Goal: Task Accomplishment & Management: Complete application form

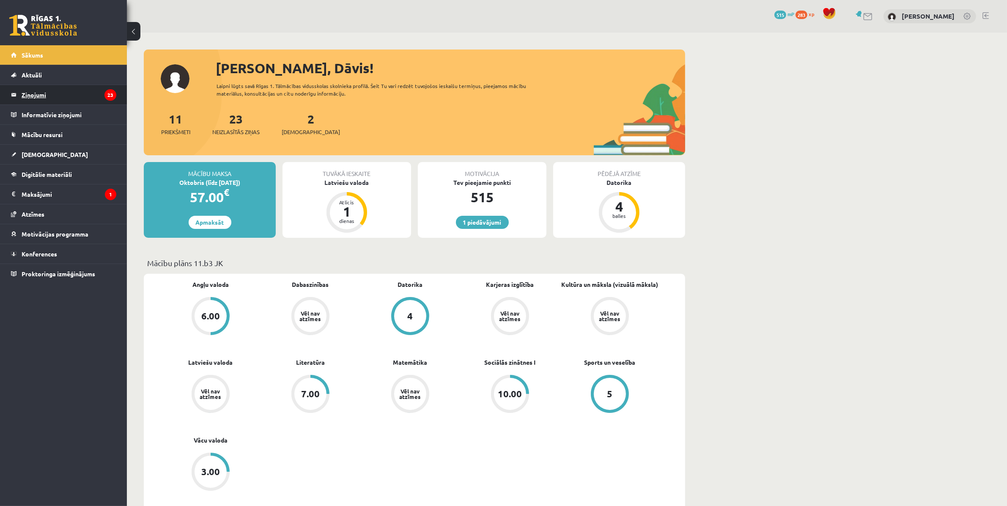
click at [37, 98] on legend "Ziņojumi 23" at bounding box center [69, 94] width 95 height 19
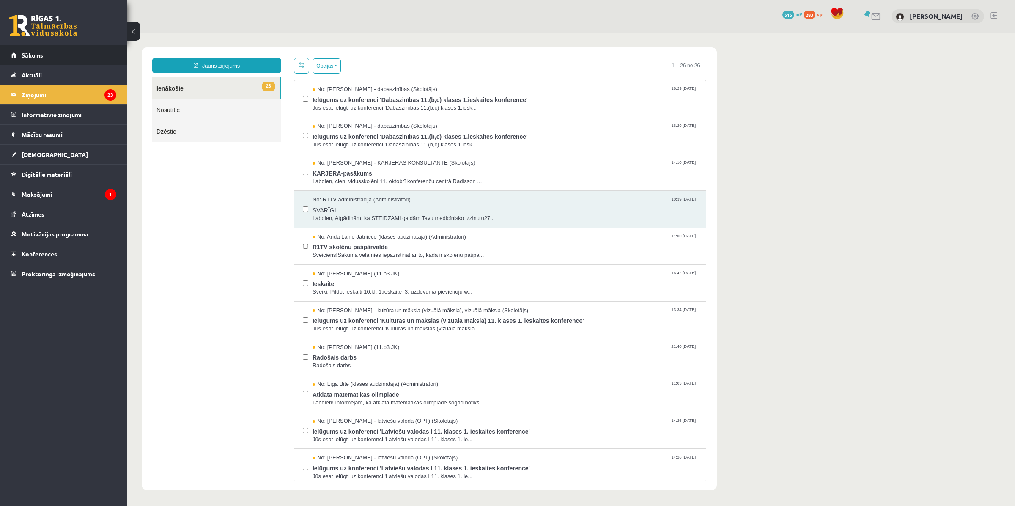
click at [30, 55] on span "Sākums" at bounding box center [33, 55] width 22 height 8
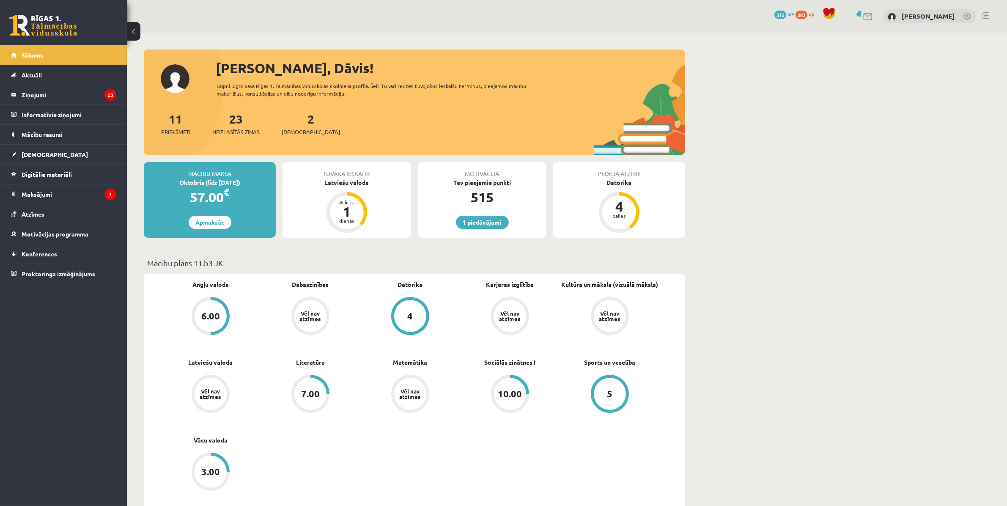
click at [290, 126] on div "2 Ieskaites" at bounding box center [311, 123] width 58 height 26
click at [299, 128] on span "[DEMOGRAPHIC_DATA]" at bounding box center [311, 132] width 58 height 8
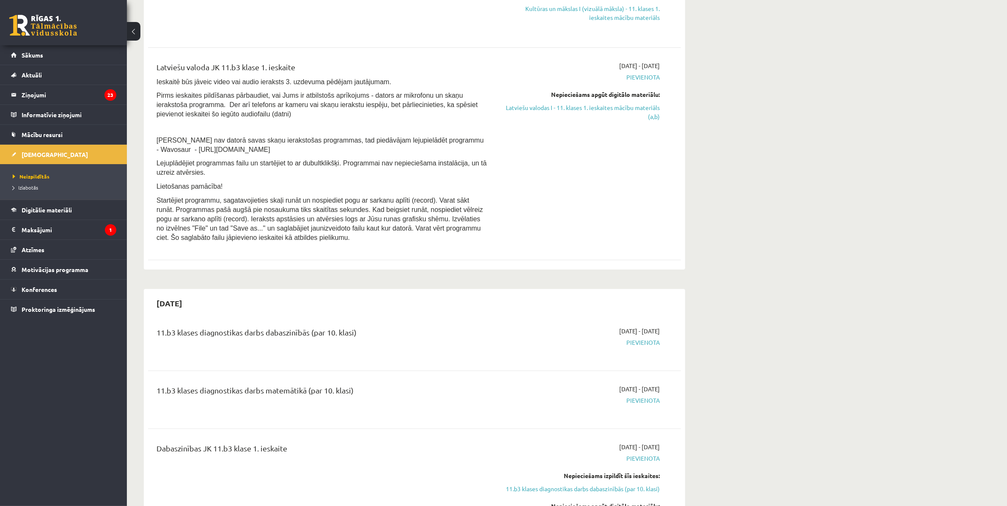
scroll to position [53, 0]
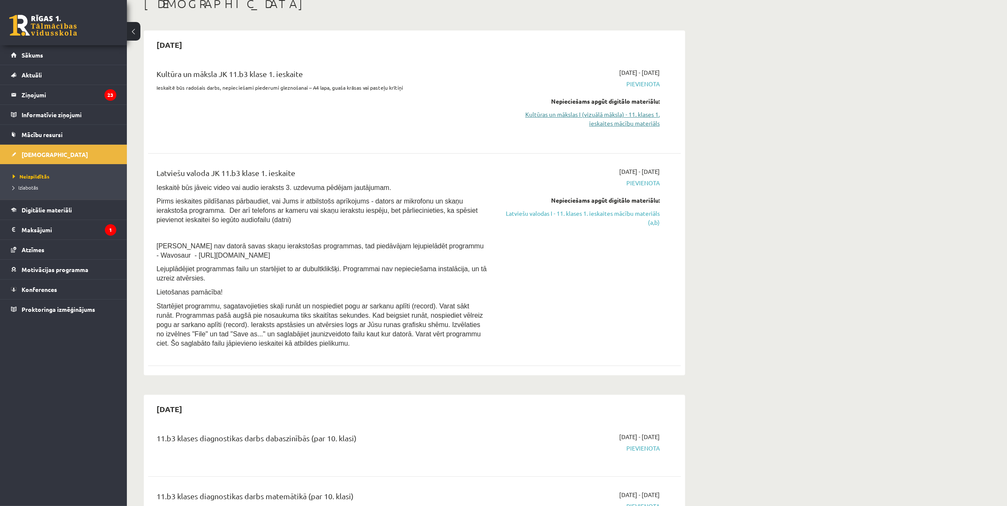
click at [615, 123] on link "Kultūras un mākslas I (vizuālā māksla) - 11. klases 1. ieskaites mācību materiā…" at bounding box center [579, 119] width 159 height 18
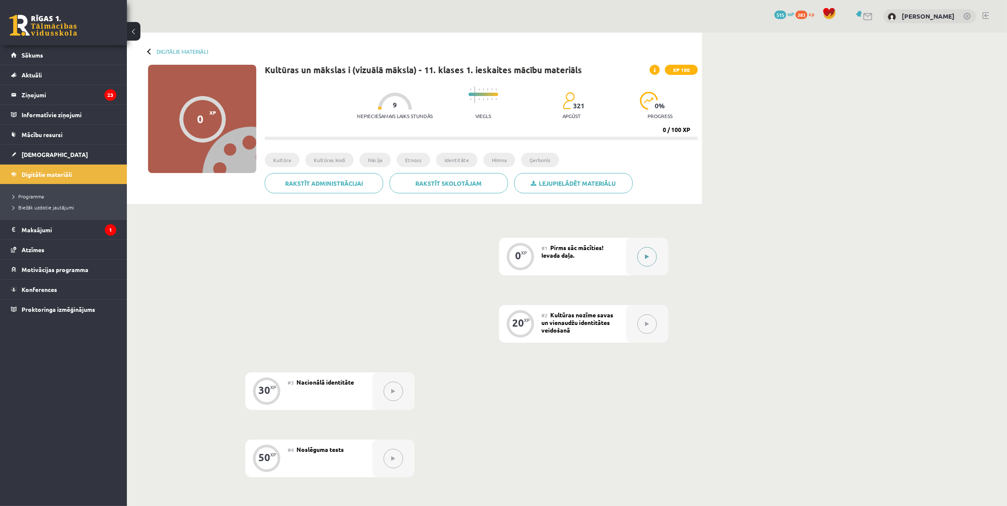
click at [646, 259] on icon at bounding box center [647, 256] width 4 height 5
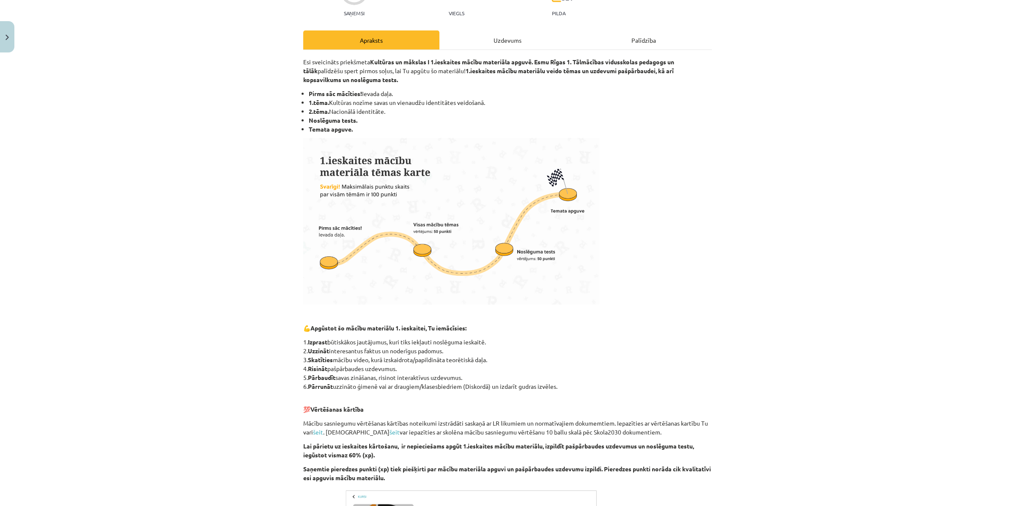
scroll to position [265, 0]
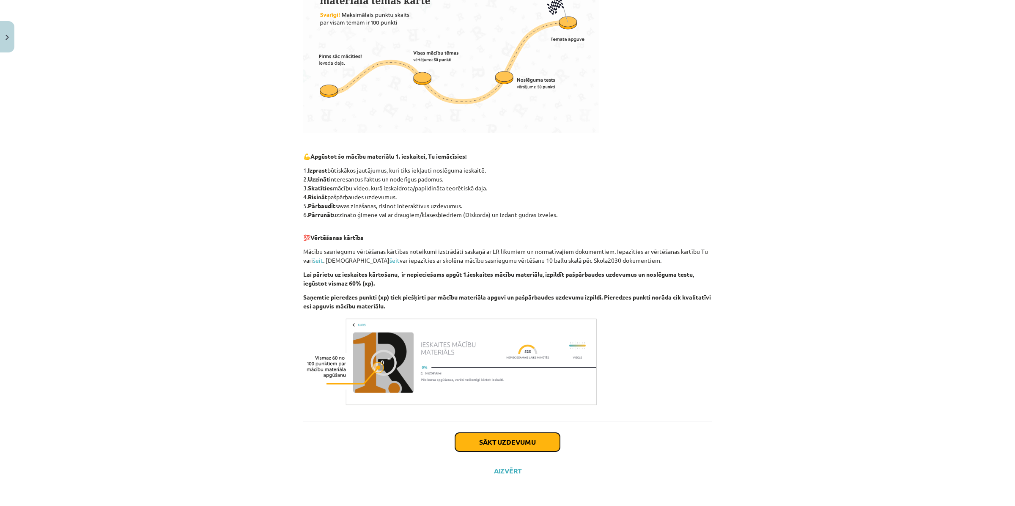
click at [540, 438] on button "Sākt uzdevumu" at bounding box center [507, 441] width 105 height 19
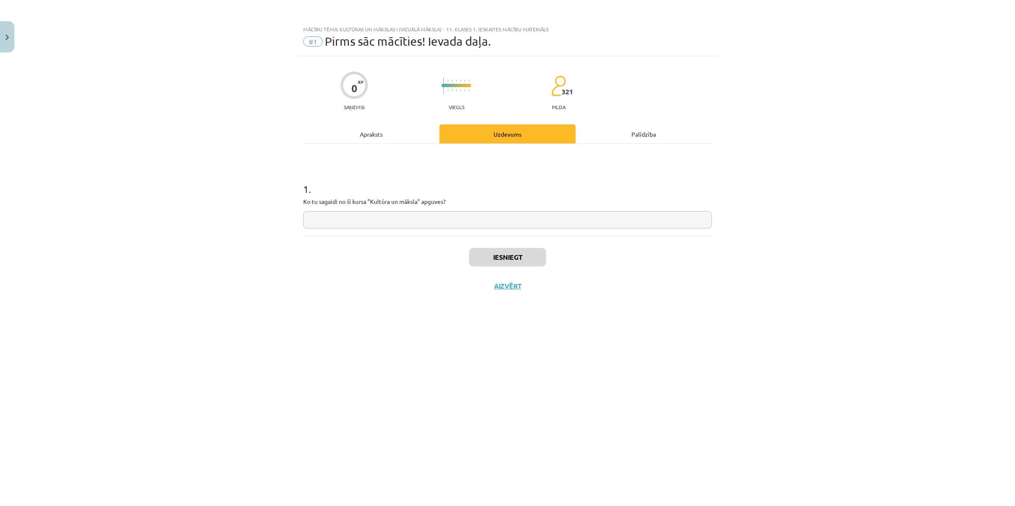
scroll to position [0, 0]
click at [338, 222] on input "text" at bounding box center [507, 219] width 408 height 17
type input "**********"
click at [508, 261] on button "Iesniegt" at bounding box center [507, 257] width 77 height 19
click at [531, 258] on button "Iesniegt" at bounding box center [507, 257] width 77 height 19
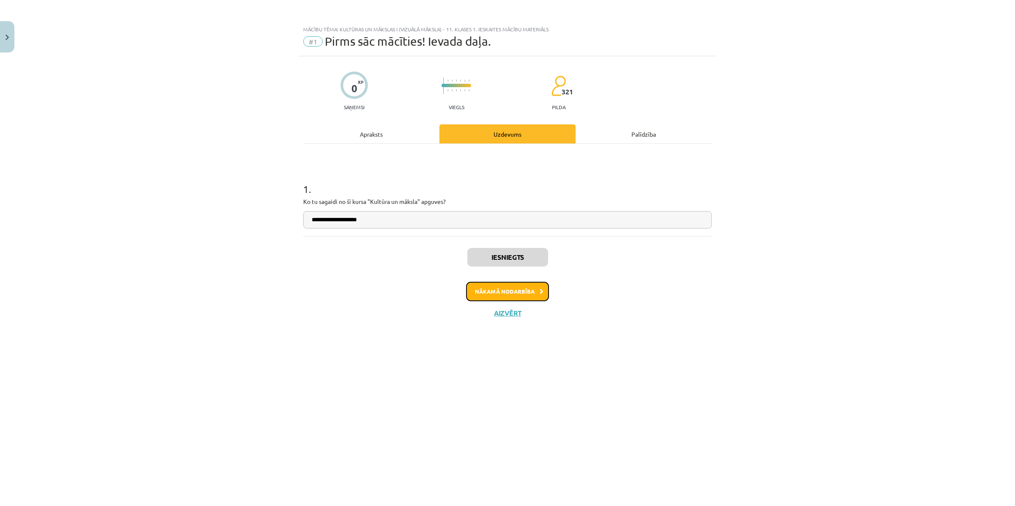
click at [536, 286] on button "Nākamā nodarbība" at bounding box center [507, 291] width 83 height 19
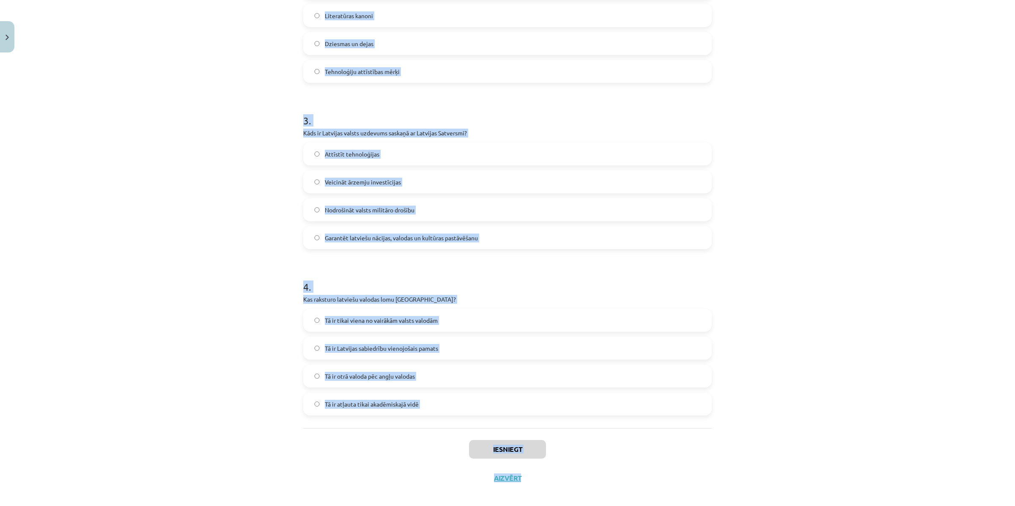
scroll to position [408, 0]
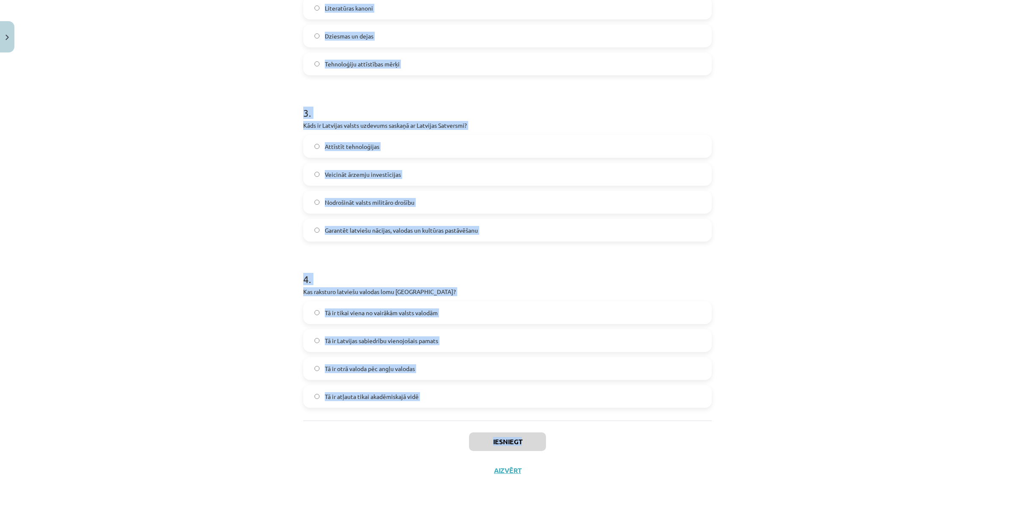
drag, startPoint x: 295, startPoint y: 170, endPoint x: 725, endPoint y: 421, distance: 498.8
click at [725, 421] on div "Mācību tēma: Kultūras un mākslas i (vizuālā māksla) - 11. klases 1. ieskaites m…" at bounding box center [507, 253] width 1015 height 506
copy div "1 . Kas veido nacionālās identitātes pamatu Latvijā? Globalizācija Latviešu val…"
click at [221, 111] on div "Mācību tēma: Kultūras un mākslas i (vizuālā māksla) - 11. klases 1. ieskaites m…" at bounding box center [507, 253] width 1015 height 506
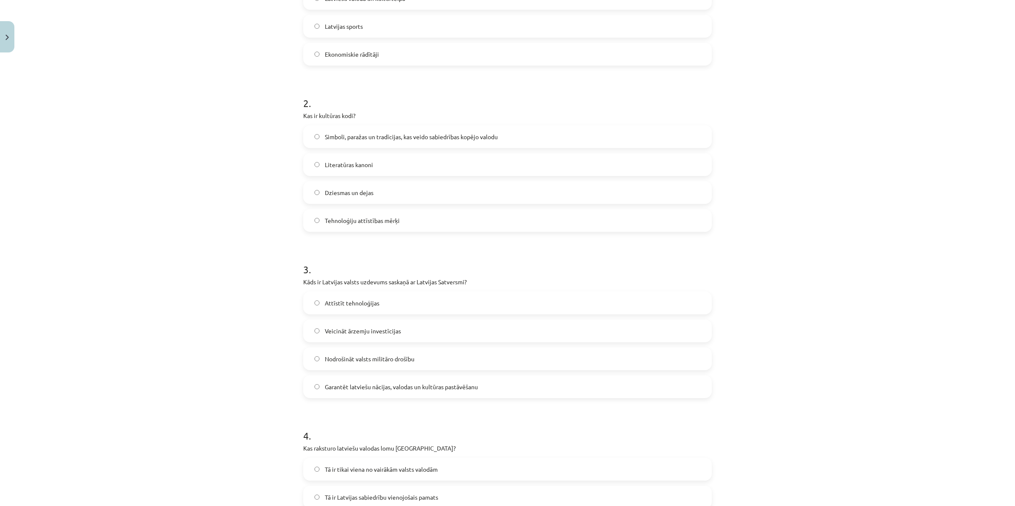
scroll to position [91, 0]
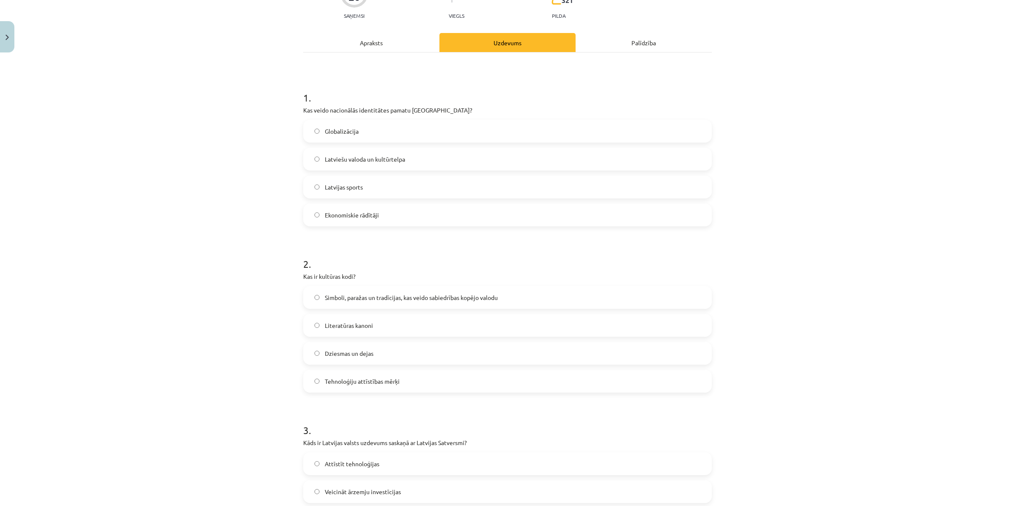
click at [397, 158] on span "Latviešu valoda un kultūrtelpa" at bounding box center [365, 159] width 80 height 9
click at [411, 301] on label "Simboli, paražas un tradīcijas, kas veido sabiedrības kopējo valodu" at bounding box center [507, 297] width 407 height 21
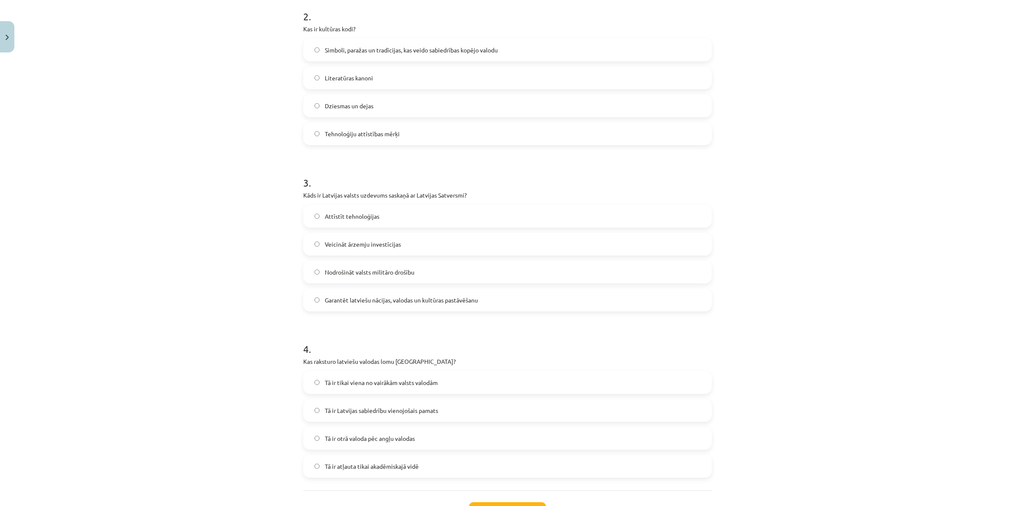
scroll to position [356, 0]
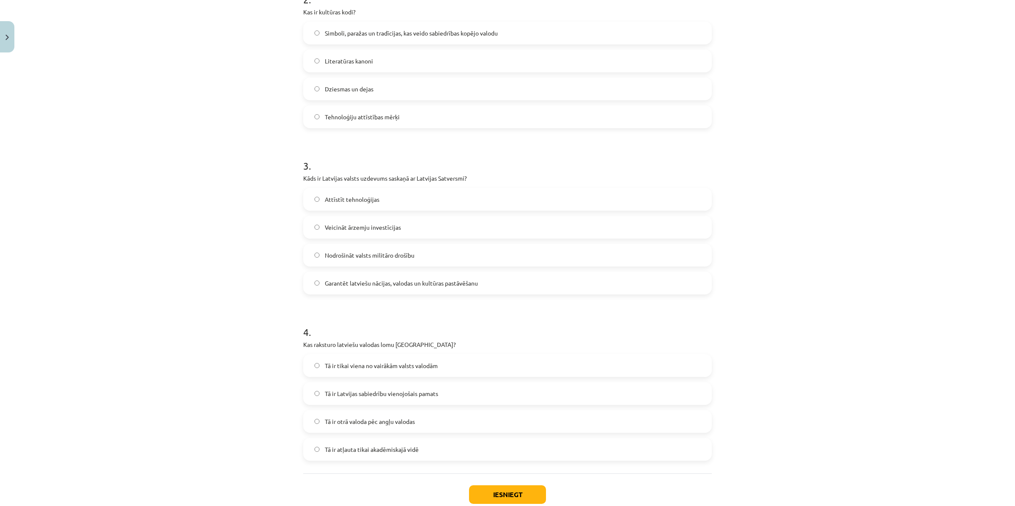
click at [419, 286] on span "Garantēt latviešu nācijas, valodas un kultūras pastāvēšanu" at bounding box center [401, 283] width 153 height 9
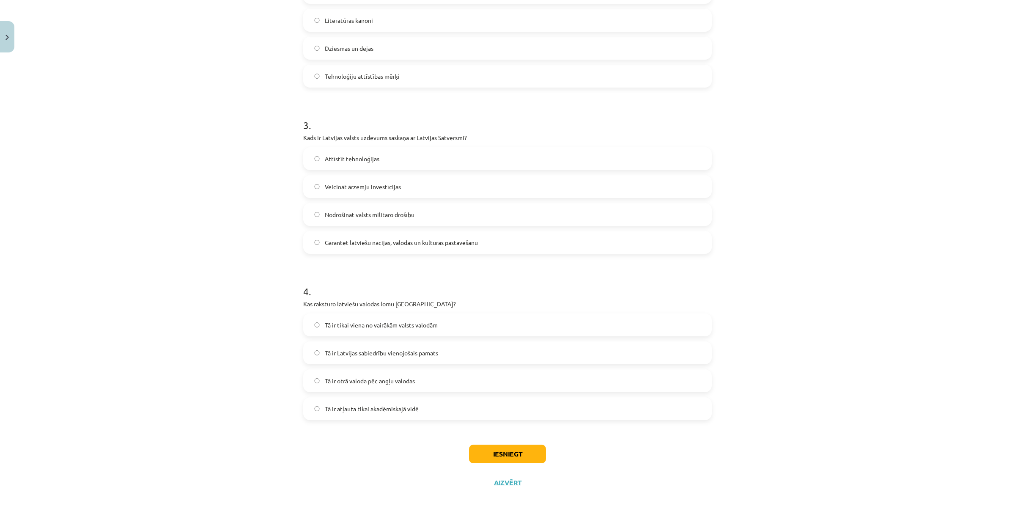
scroll to position [408, 0]
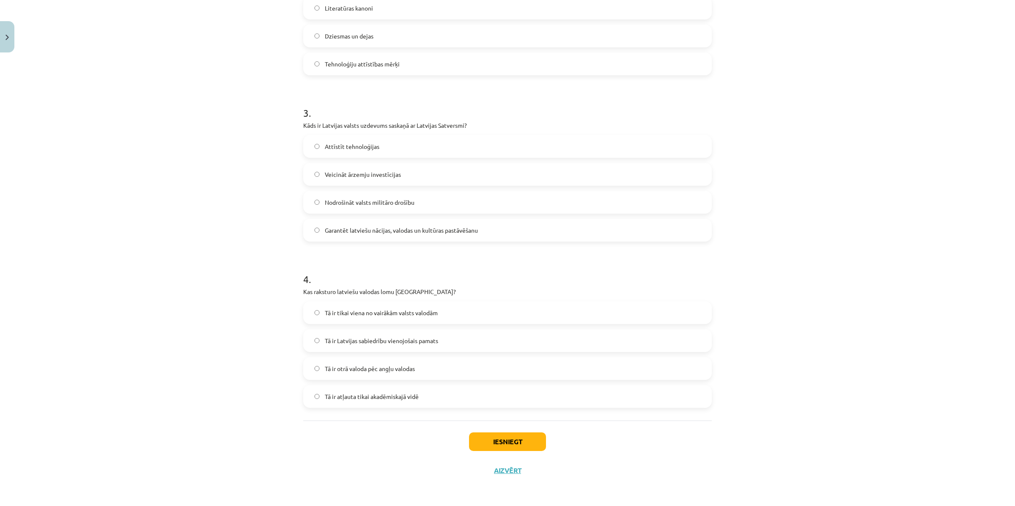
click at [360, 340] on span "Tā ir Latvijas sabiedrību vienojošais pamats" at bounding box center [381, 340] width 113 height 9
click at [504, 435] on button "Iesniegt" at bounding box center [507, 441] width 77 height 19
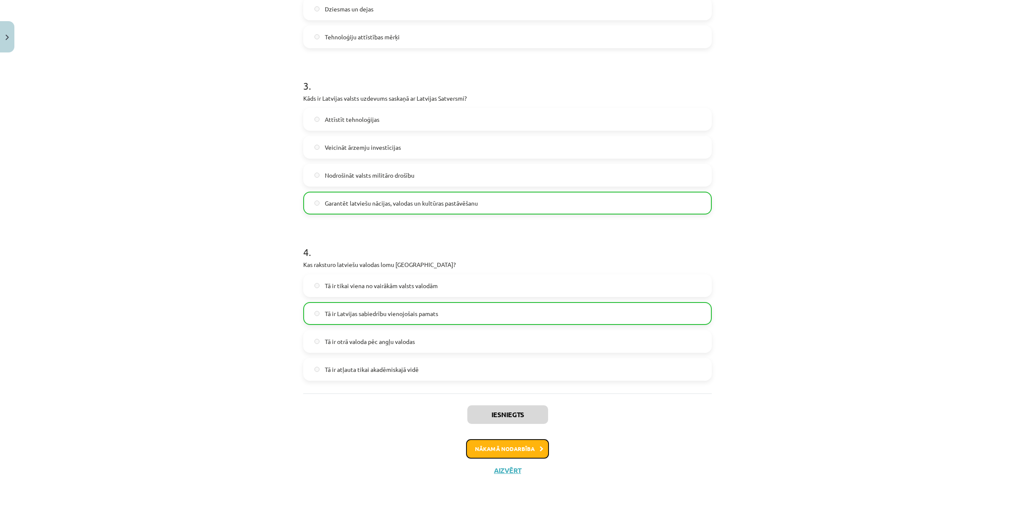
click at [517, 442] on button "Nākamā nodarbība" at bounding box center [507, 448] width 83 height 19
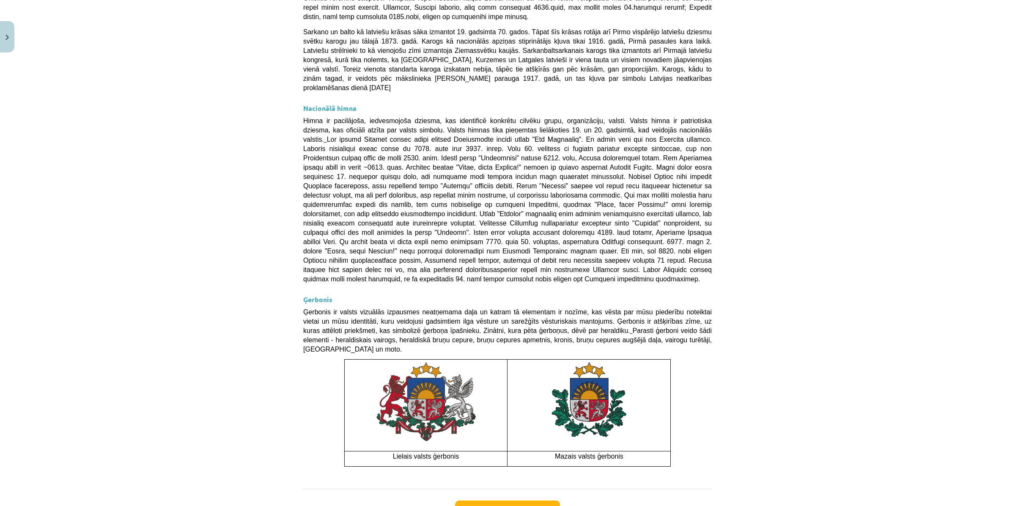
scroll to position [440, 0]
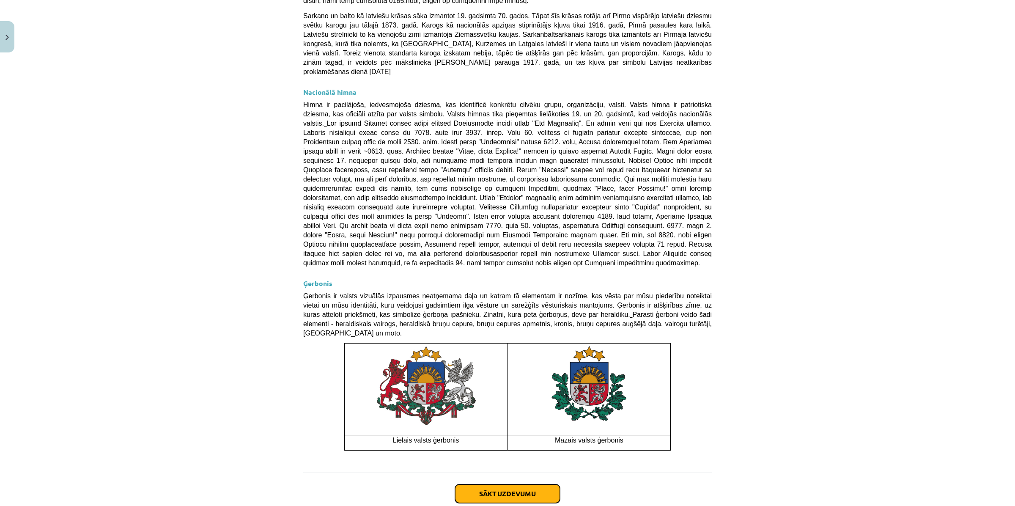
click at [530, 484] on button "Sākt uzdevumu" at bounding box center [507, 493] width 105 height 19
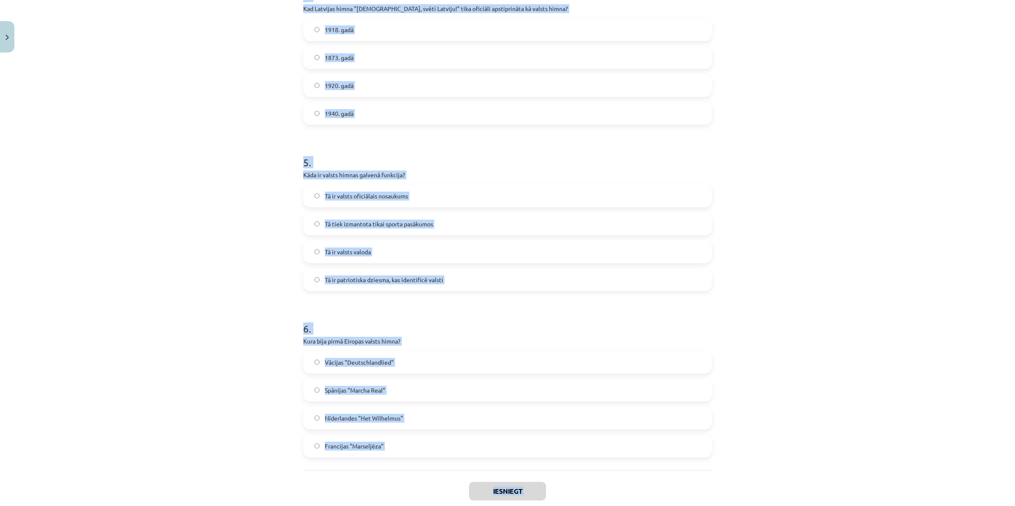
scroll to position [740, 0]
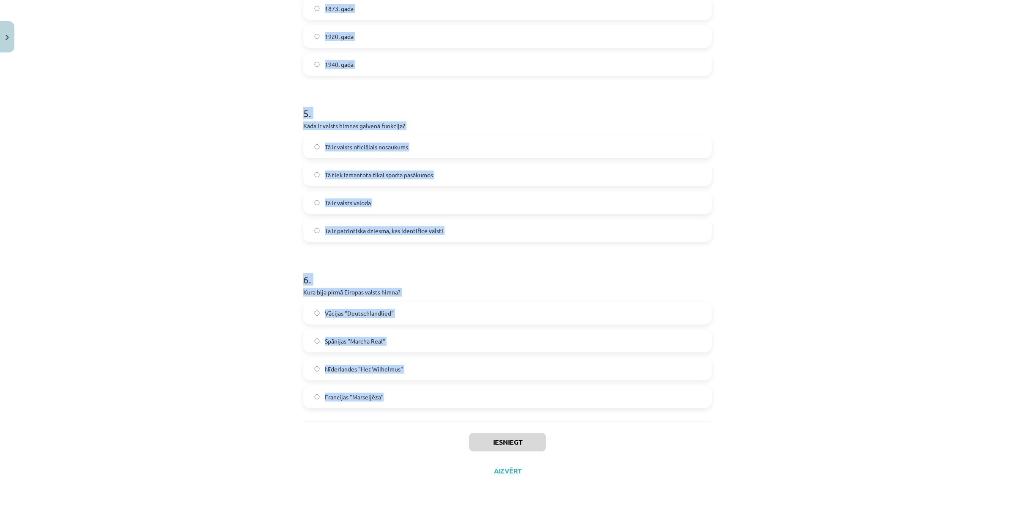
drag, startPoint x: 298, startPoint y: 166, endPoint x: 723, endPoint y: 406, distance: 488.0
click at [723, 406] on div "Mācību tēma: Kultūras un mākslas i (vizuālā māksla) - 11. klases 1. ieskaites m…" at bounding box center [507, 253] width 1015 height 506
copy form "1 . Kad Latvijas sarkanbaltsarkanais karogs pirmo reizi kļuva par nacionālās ap…"
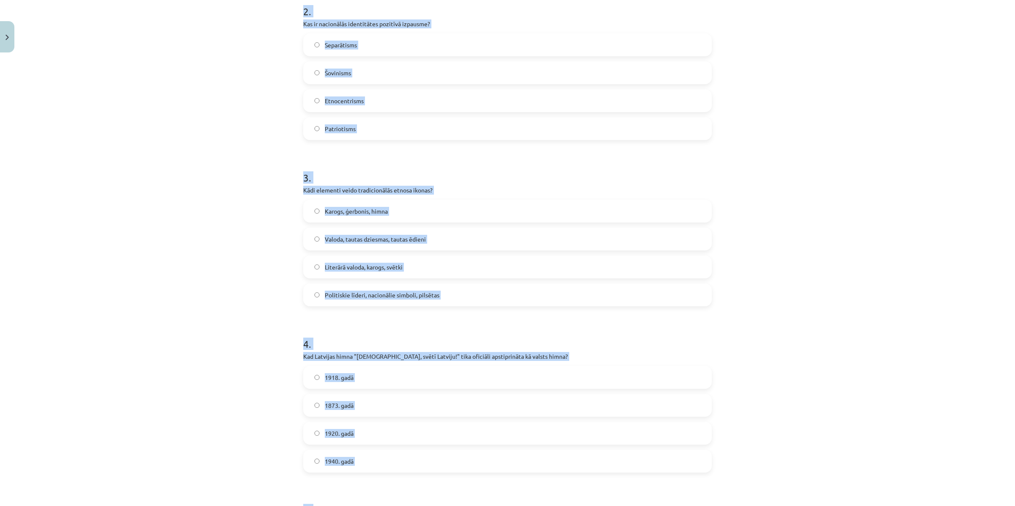
scroll to position [159, 0]
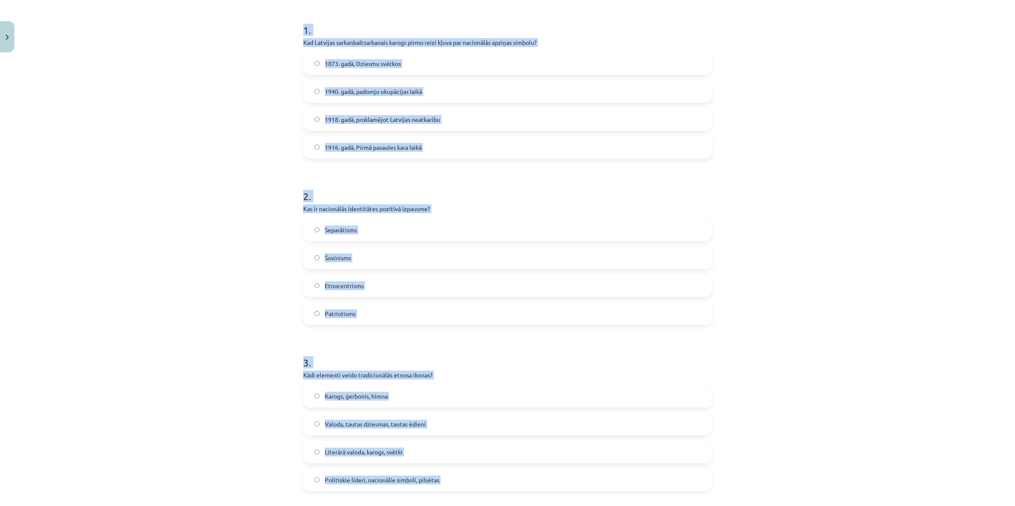
click at [452, 180] on h1 "2 ." at bounding box center [507, 188] width 408 height 26
click at [427, 183] on h1 "2 ." at bounding box center [507, 188] width 408 height 26
click at [253, 146] on div "Mācību tēma: Kultūras un mākslas i (vizuālā māksla) - 11. klases 1. ieskaites m…" at bounding box center [507, 253] width 1015 height 506
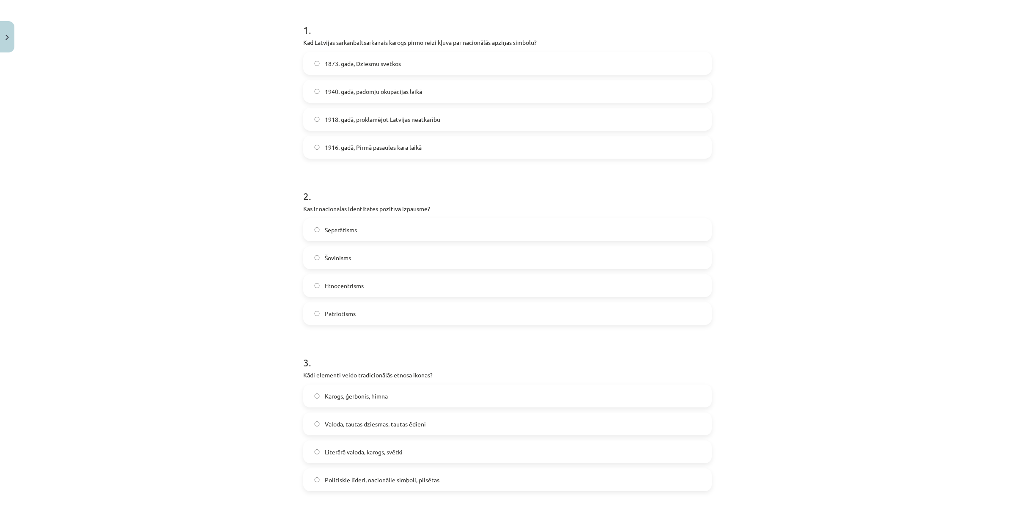
click at [253, 146] on div "Mācību tēma: Kultūras un mākslas i (vizuālā māksla) - 11. klases 1. ieskaites m…" at bounding box center [507, 253] width 1015 height 506
click at [350, 312] on span "Patriotisms" at bounding box center [340, 313] width 31 height 9
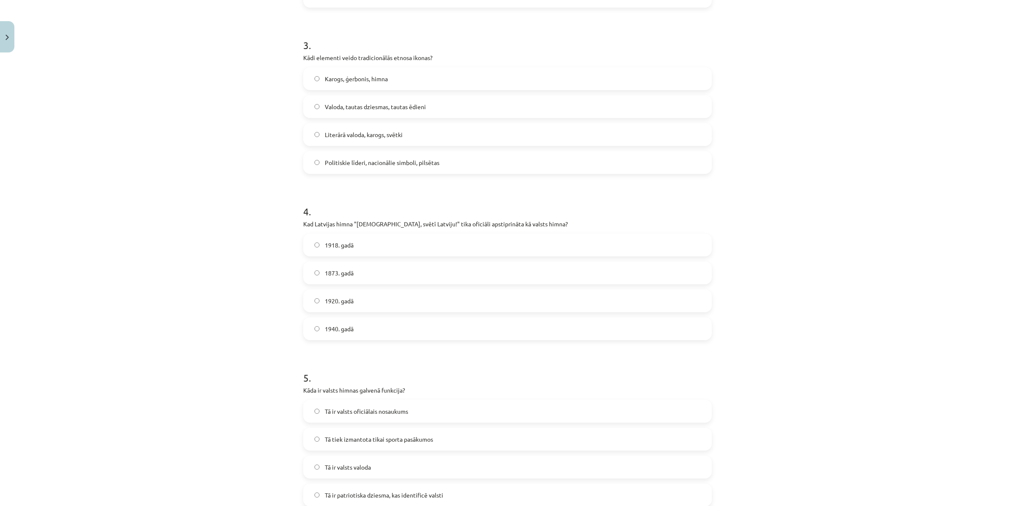
scroll to position [370, 0]
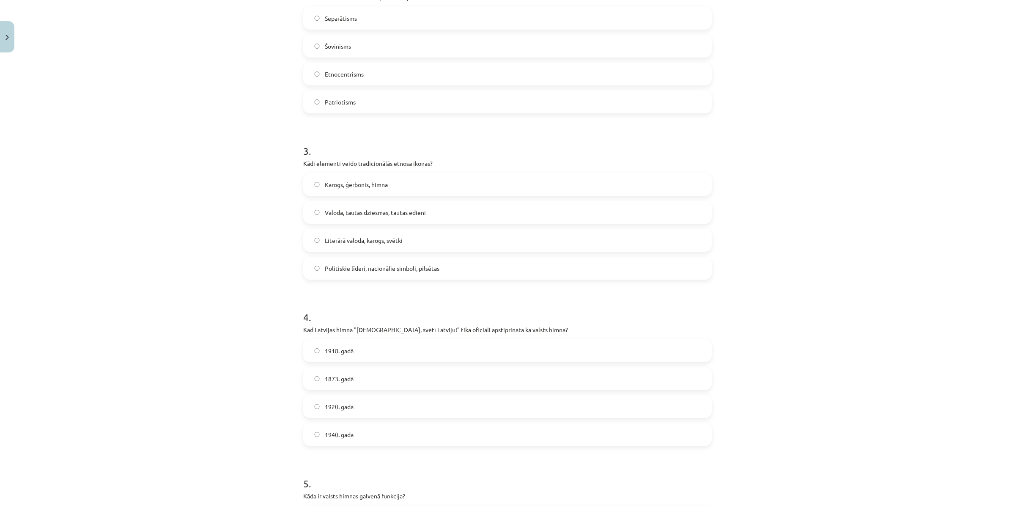
click at [331, 211] on span "Valoda, tautas dziesmas, tautas ēdieni" at bounding box center [375, 212] width 101 height 9
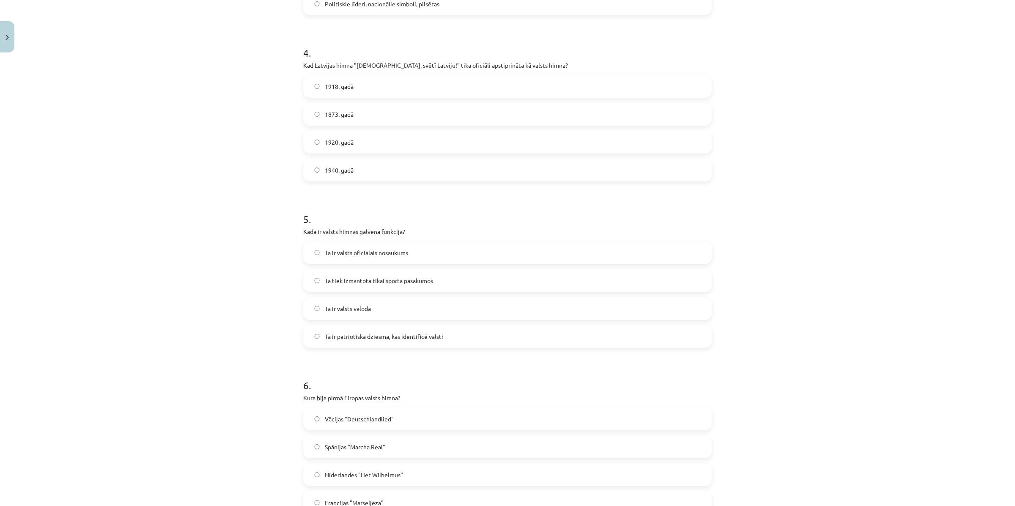
scroll to position [582, 0]
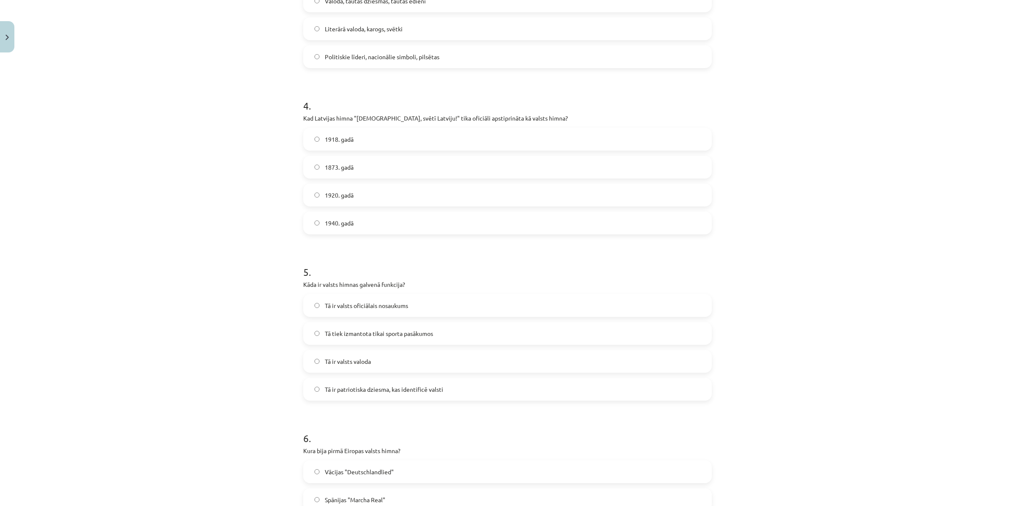
click at [334, 200] on label "1920. gadā" at bounding box center [507, 194] width 407 height 21
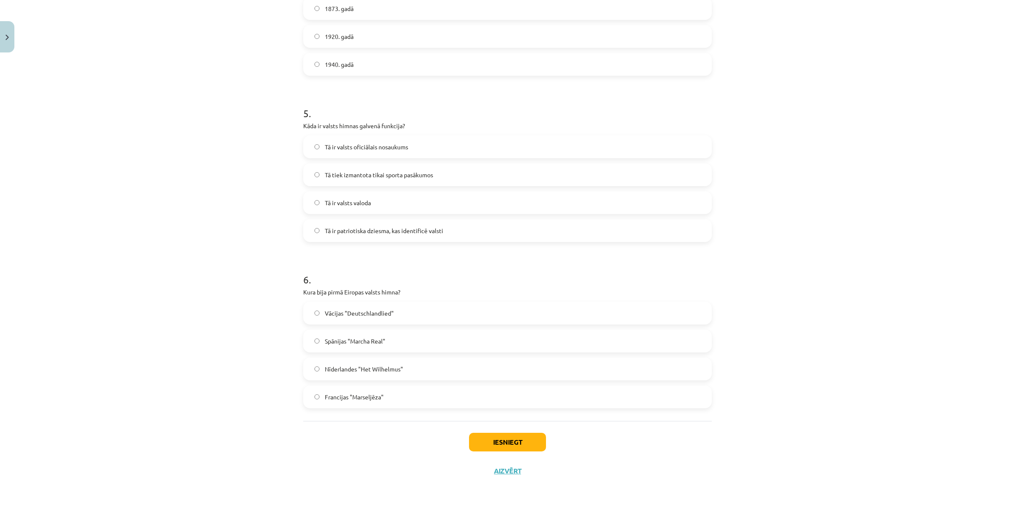
click at [371, 230] on span "Tā ir patriotiska dziesma, kas identificē valsti" at bounding box center [384, 230] width 118 height 9
click at [345, 368] on span "Nīderlandes "Het Wilhelmus"" at bounding box center [364, 368] width 78 height 9
click at [498, 444] on button "Iesniegt" at bounding box center [507, 441] width 77 height 19
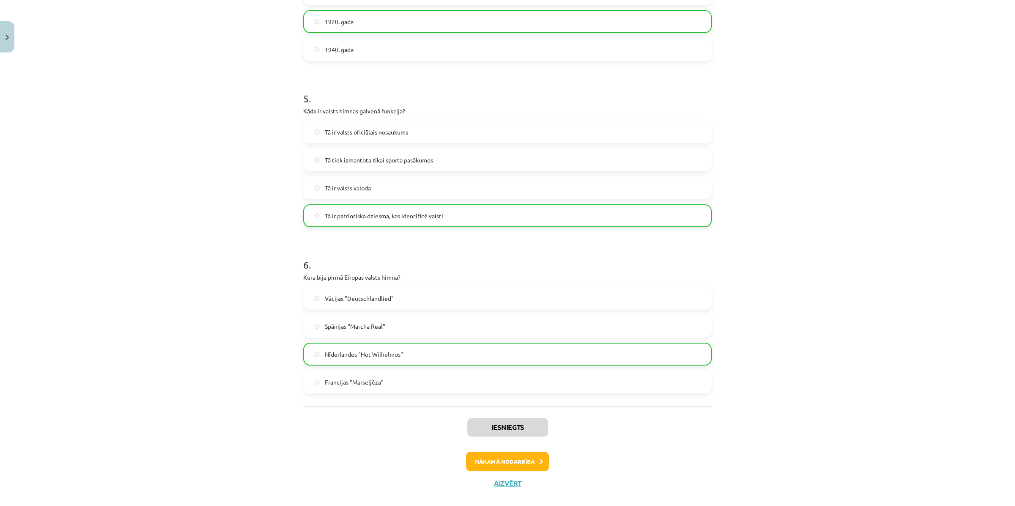
scroll to position [768, 0]
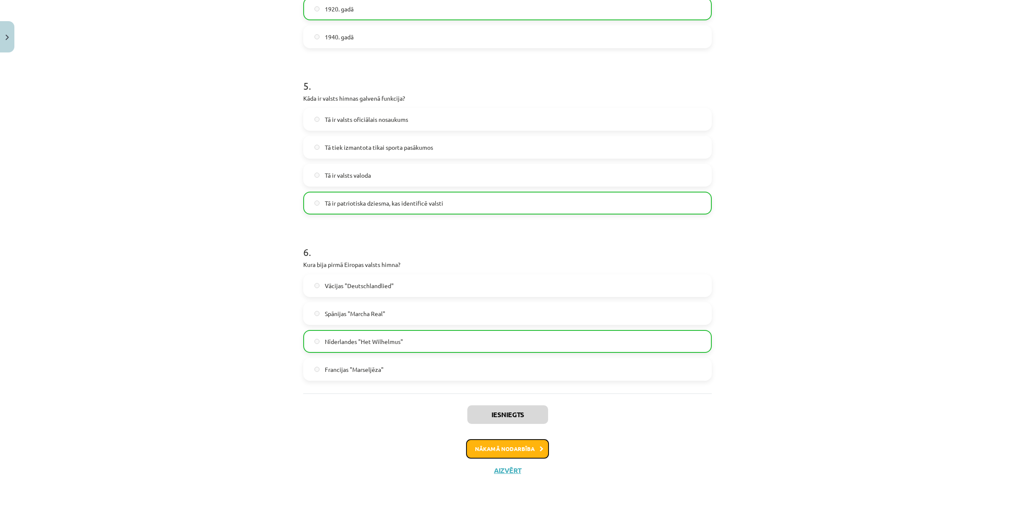
click at [516, 441] on button "Nākamā nodarbība" at bounding box center [507, 448] width 83 height 19
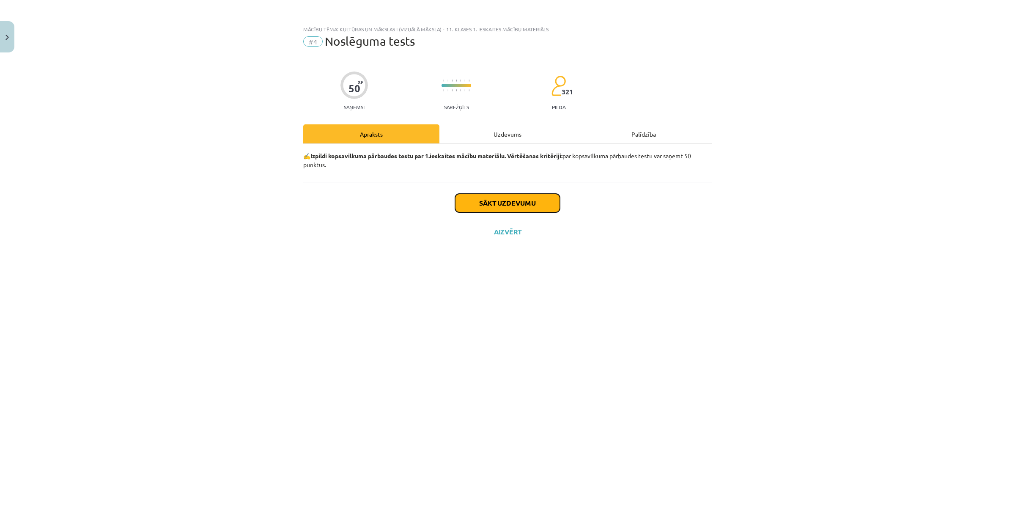
click at [502, 200] on button "Sākt uzdevumu" at bounding box center [507, 203] width 105 height 19
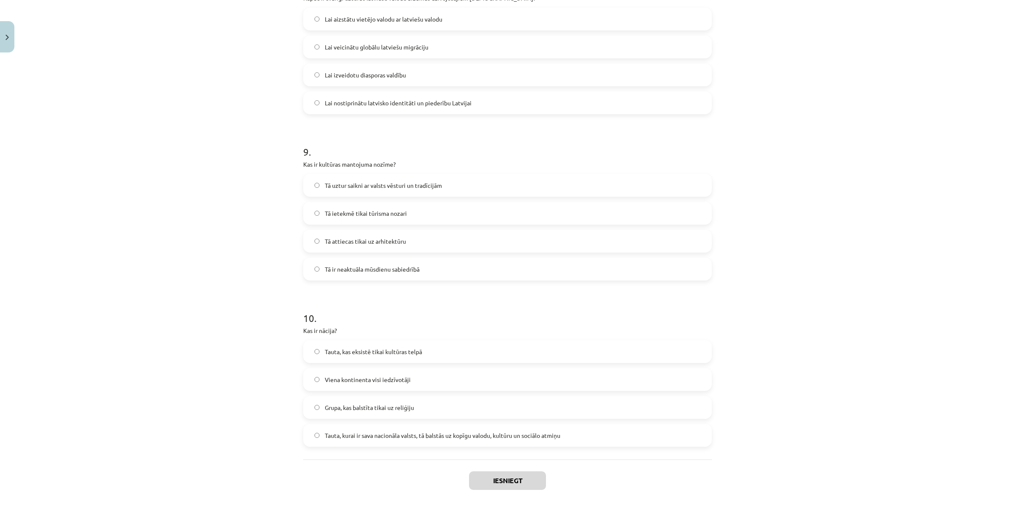
scroll to position [1405, 0]
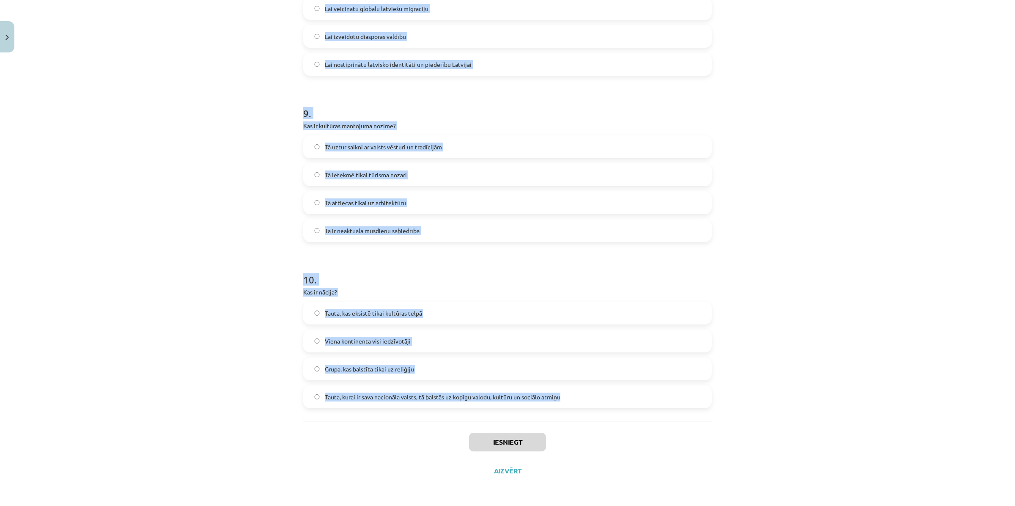
drag, startPoint x: 307, startPoint y: 192, endPoint x: 617, endPoint y: 397, distance: 372.0
copy form "1 . Kādu lomu spēlē kultūras izglītība? Tā ir tikai papildu priekšmets skolā Tā…"
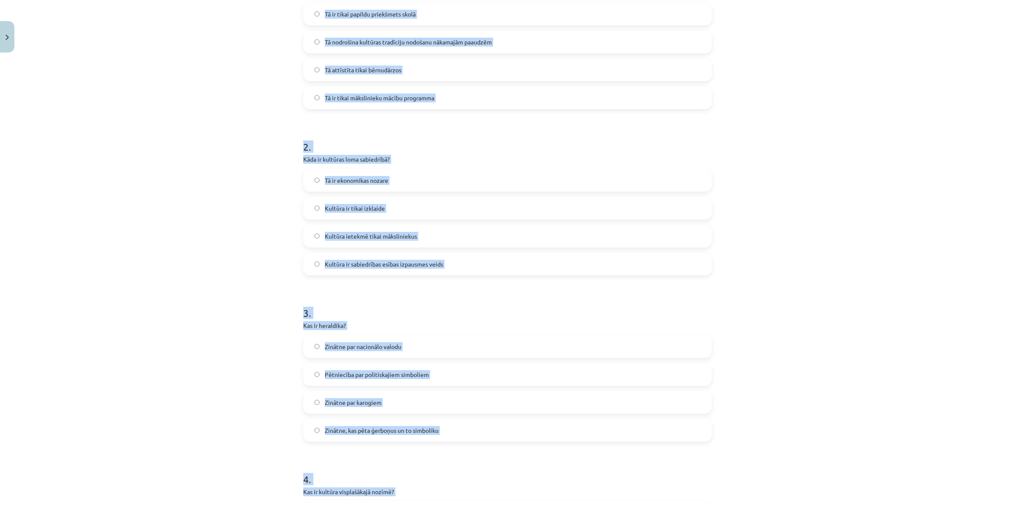
scroll to position [137, 0]
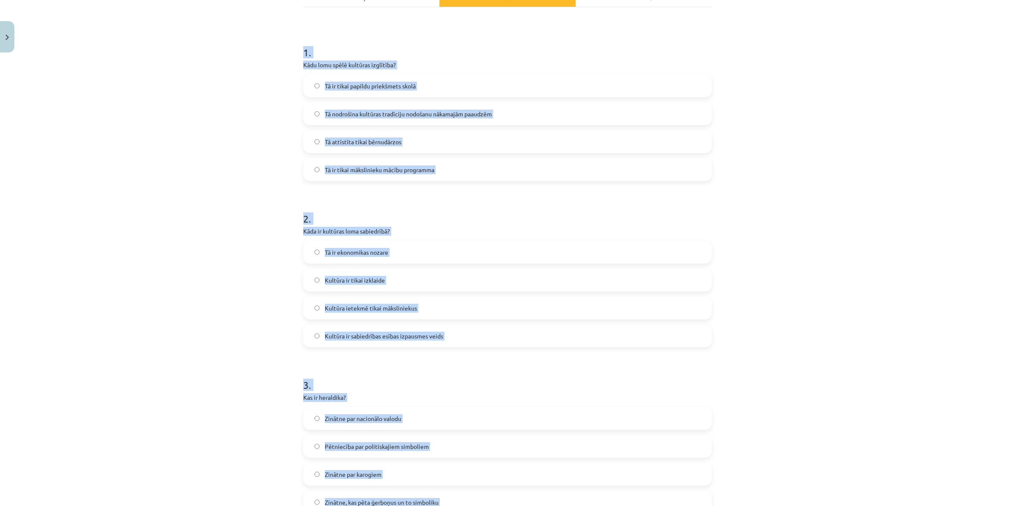
click at [254, 148] on div "Mācību tēma: Kultūras un mākslas i (vizuālā māksla) - 11. klases 1. ieskaites m…" at bounding box center [507, 253] width 1015 height 506
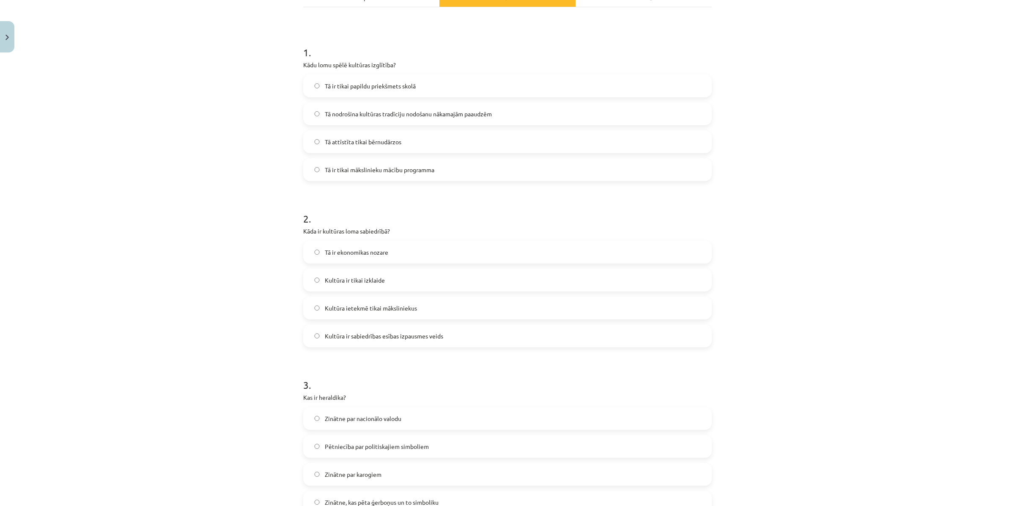
click at [335, 118] on label "Tā nodrošina kultūras tradīciju nodošanu nākamajām paaudzēm" at bounding box center [507, 113] width 407 height 21
click at [321, 286] on label "Kultūra ir tikai izklaide" at bounding box center [507, 279] width 407 height 21
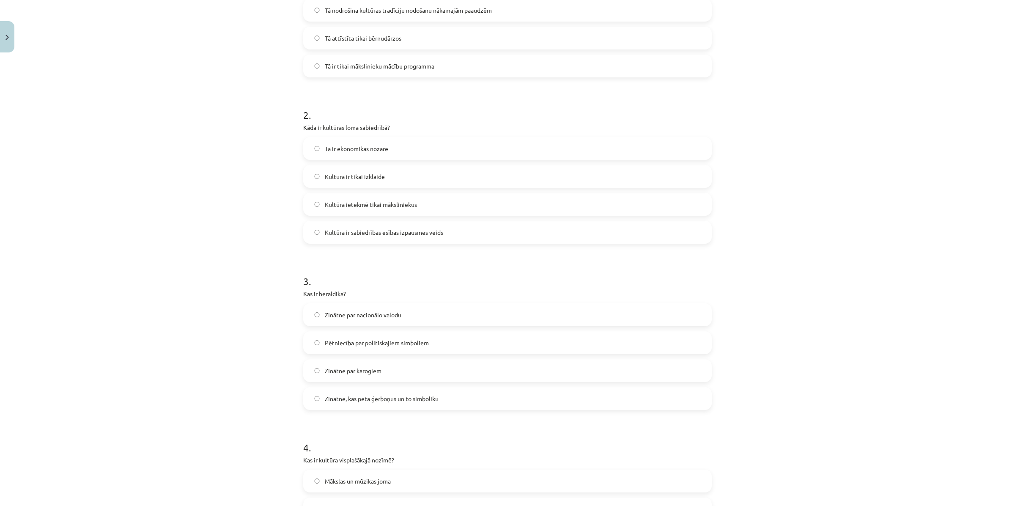
scroll to position [242, 0]
click at [411, 398] on span "Zinātne, kas pēta ģerboņus un to simboliku" at bounding box center [382, 396] width 114 height 9
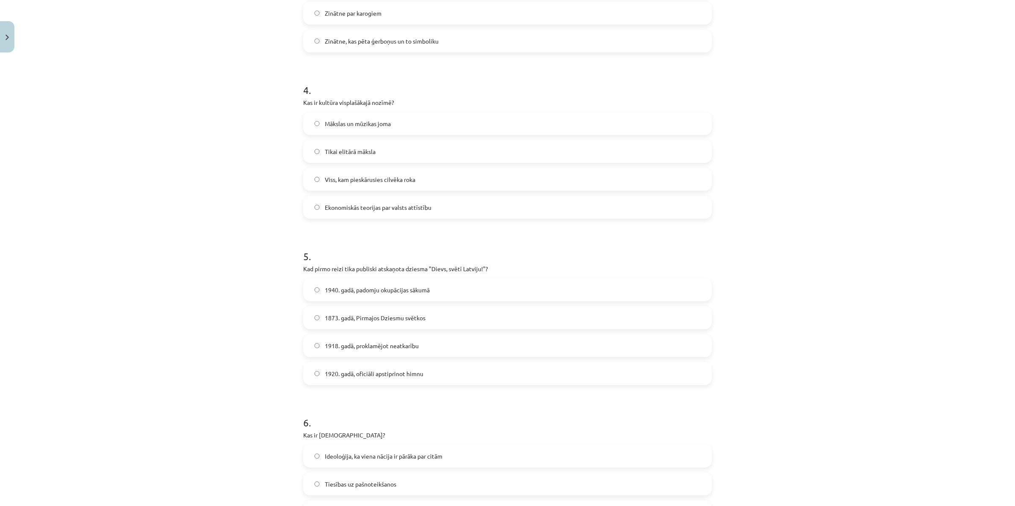
scroll to position [612, 0]
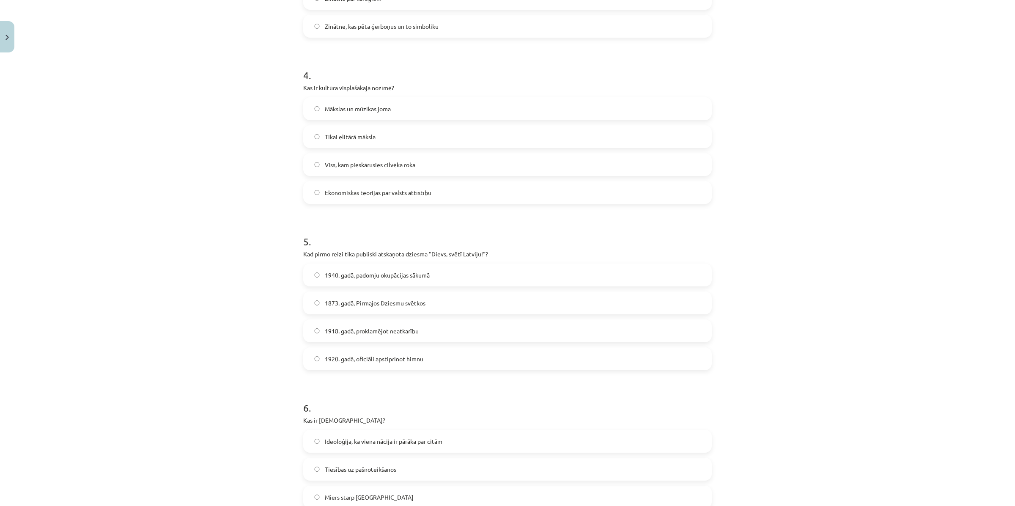
click at [344, 166] on span "Viss, kam pieskārusies cilvēka roka" at bounding box center [370, 164] width 90 height 9
click at [325, 303] on span "1873. gadā, Pirmajos Dziesmu svētkos" at bounding box center [375, 302] width 101 height 9
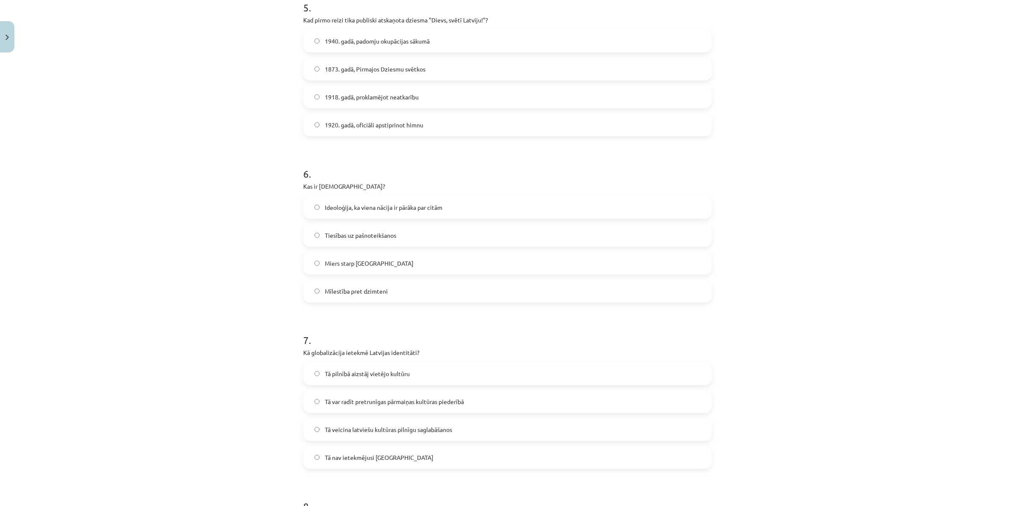
scroll to position [876, 0]
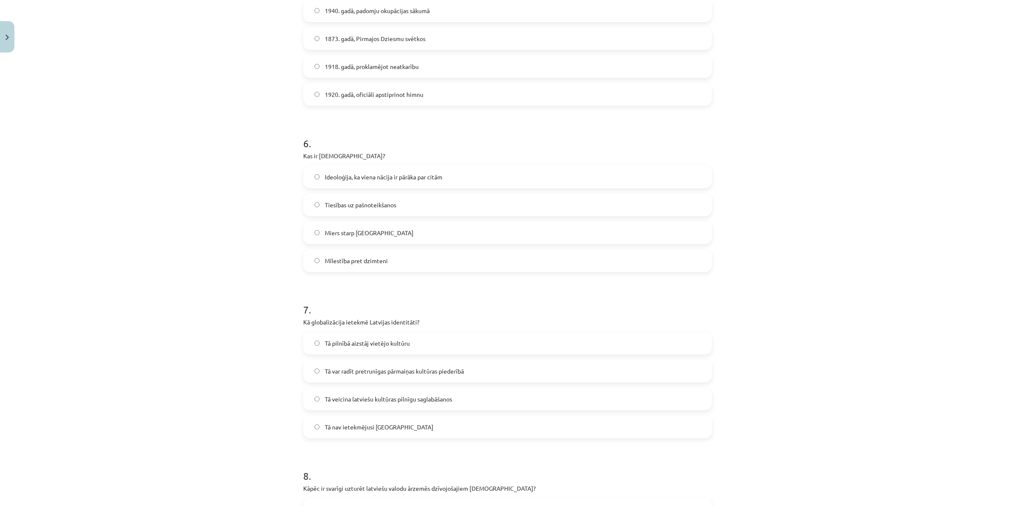
click at [388, 174] on span "Ideoloģija, ka viena nācija ir pārāka par citām" at bounding box center [384, 176] width 118 height 9
click at [350, 374] on span "Tā var radīt pretrunīgas pārmaiņas kultūras piederībā" at bounding box center [394, 371] width 139 height 9
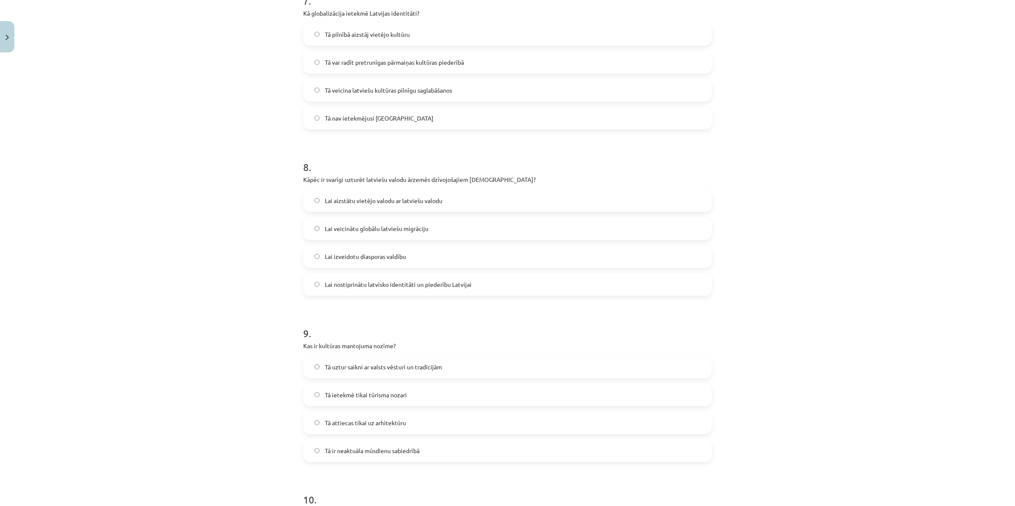
scroll to position [1246, 0]
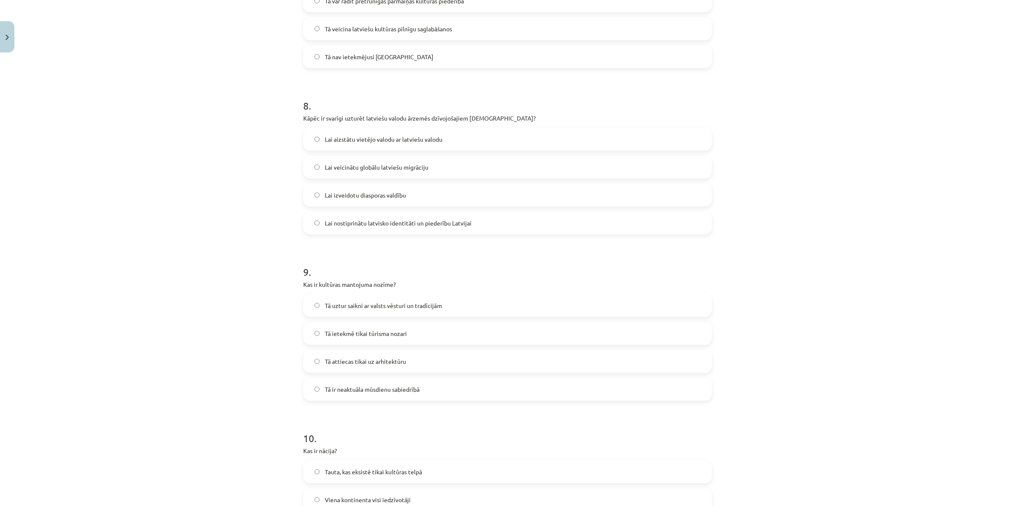
click at [354, 219] on span "Lai nostiprinātu latvisko identitāti un piederību Latvijai" at bounding box center [398, 223] width 147 height 9
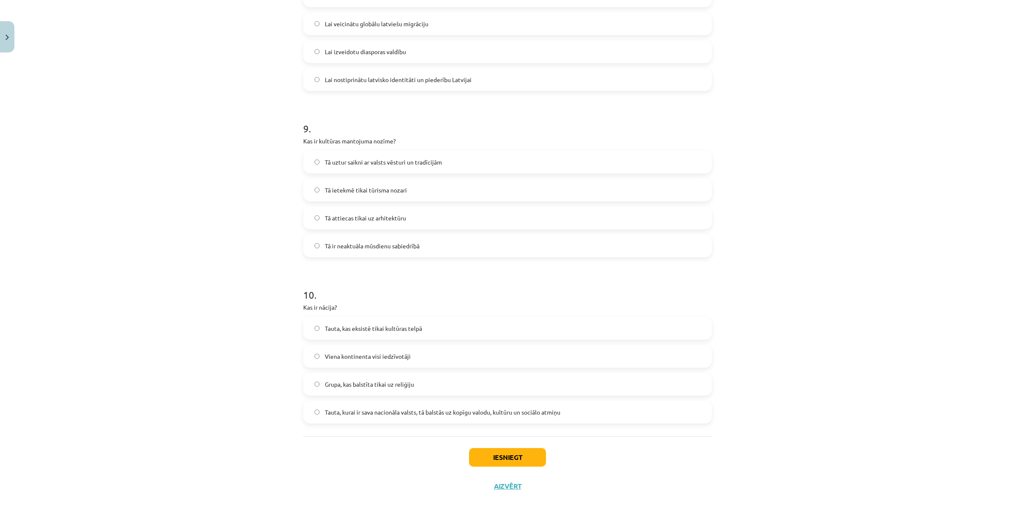
scroll to position [1405, 0]
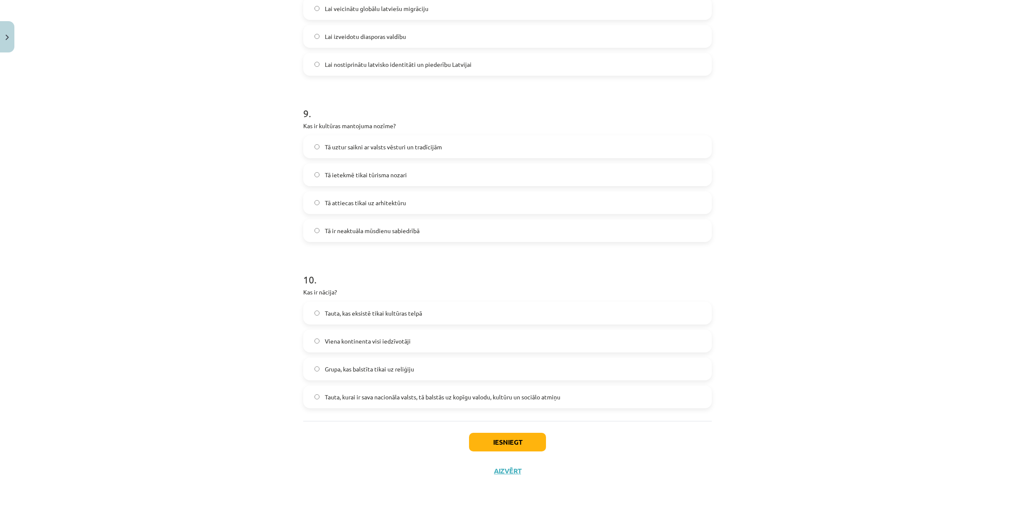
click at [365, 144] on span "Tā uztur saikni ar valsts vēsturi un tradīcijām" at bounding box center [383, 146] width 117 height 9
click at [379, 396] on span "Tauta, kurai ir sava nacionāla valsts, tā balstās uz kopīgu valodu, kultūru un …" at bounding box center [442, 396] width 235 height 9
click at [501, 440] on button "Iesniegt" at bounding box center [507, 441] width 77 height 19
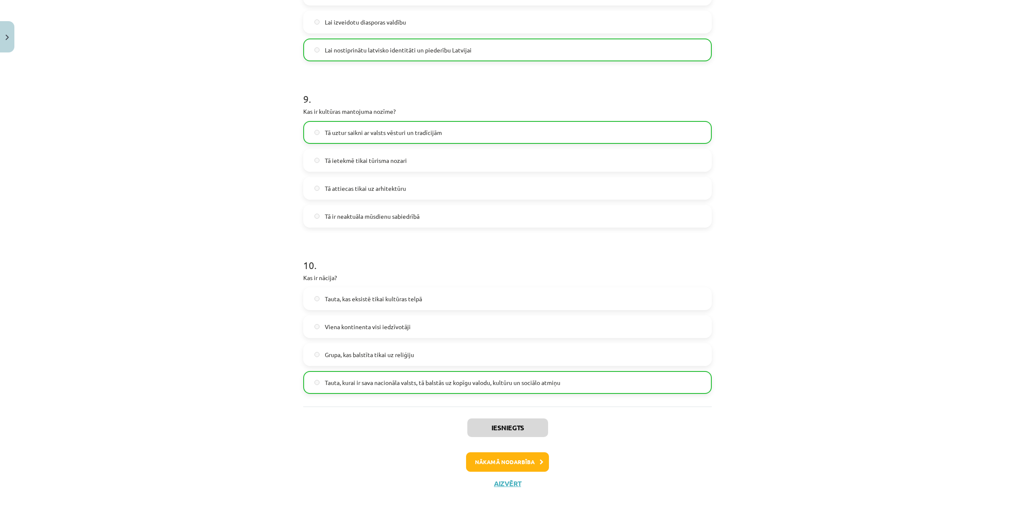
scroll to position [1432, 0]
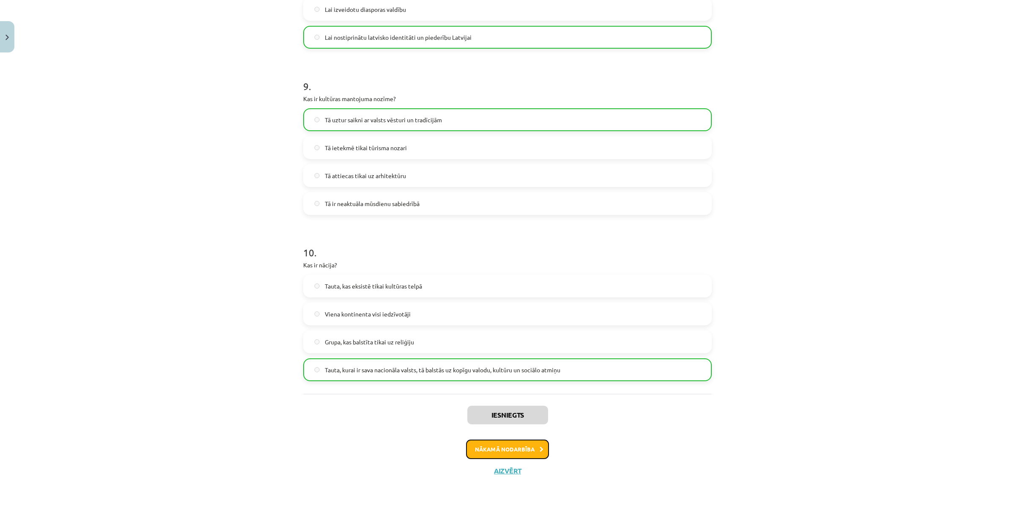
click at [517, 447] on button "Nākamā nodarbība" at bounding box center [507, 448] width 83 height 19
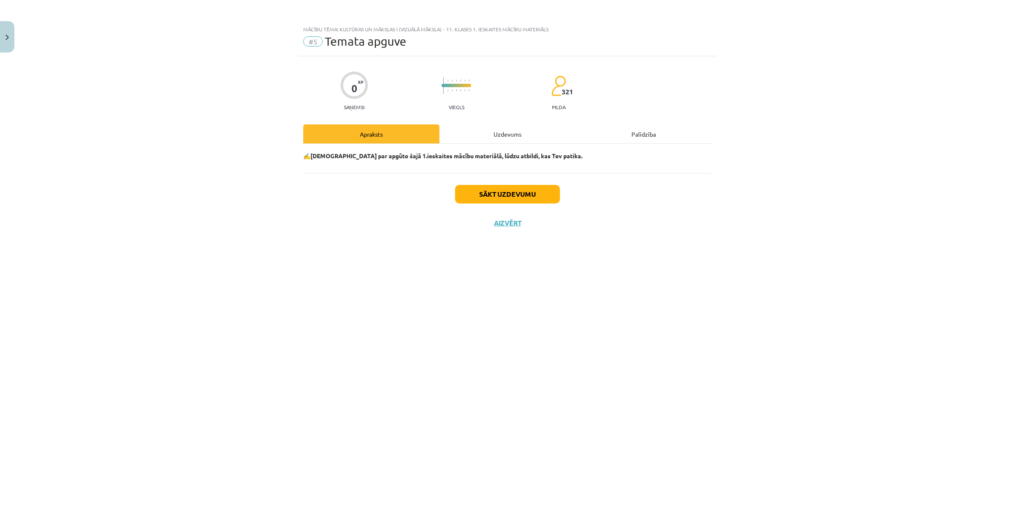
scroll to position [0, 0]
click at [520, 193] on button "Sākt uzdevumu" at bounding box center [507, 194] width 105 height 19
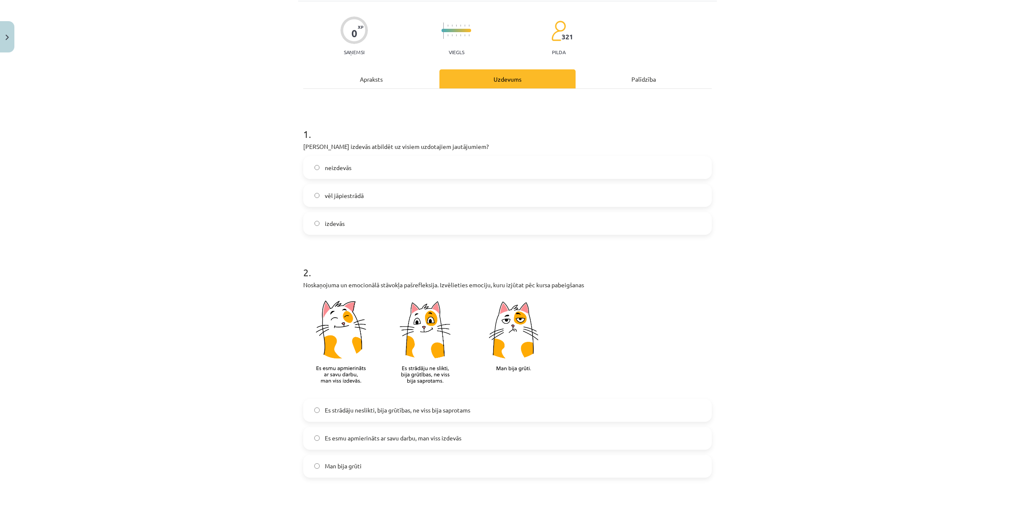
scroll to position [53, 0]
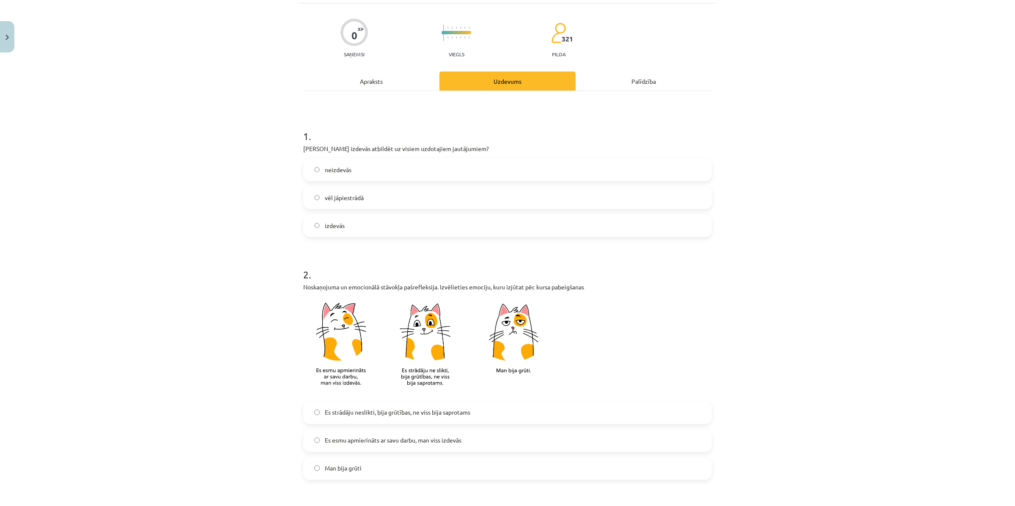
click at [345, 223] on label "izdevās" at bounding box center [507, 225] width 407 height 21
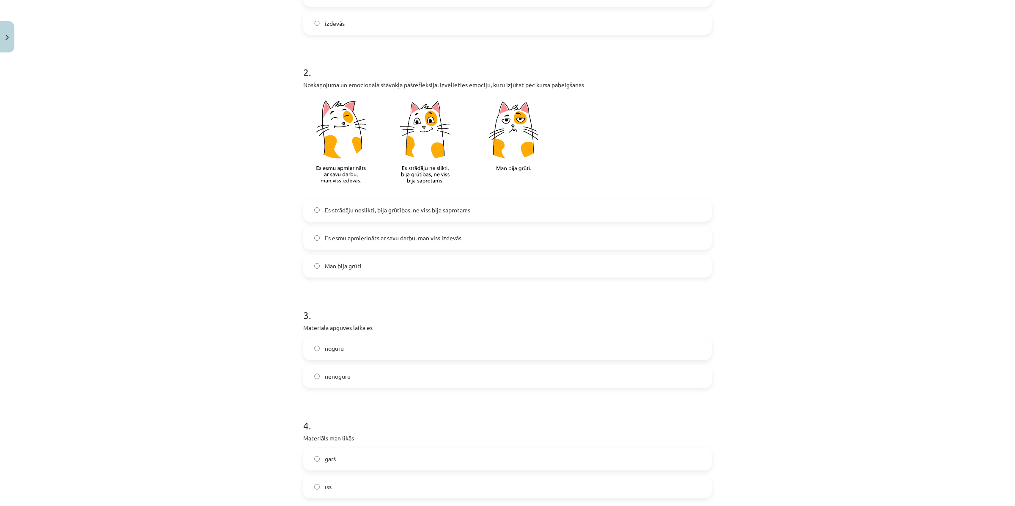
scroll to position [264, 0]
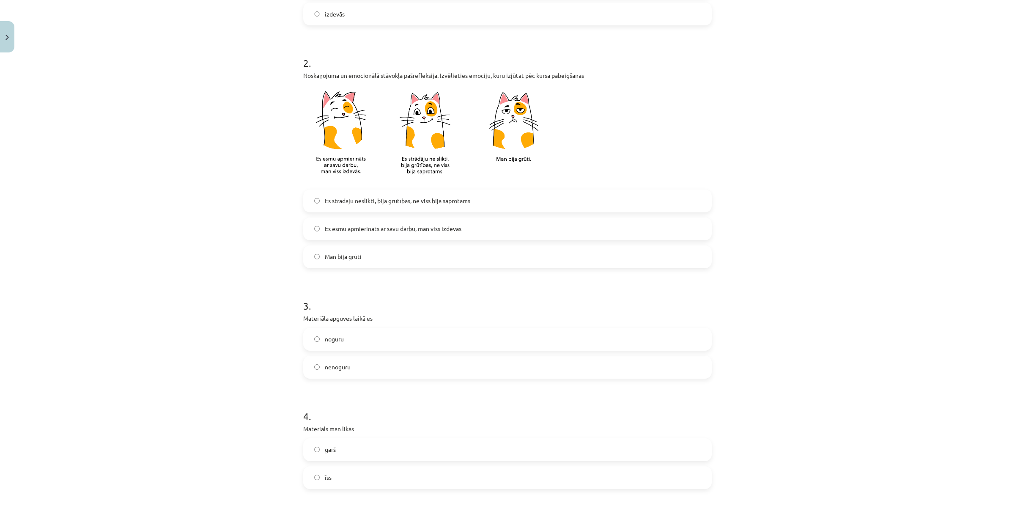
click at [370, 225] on span "Es esmu apmierināts ar savu darbu, man viss izdevās" at bounding box center [393, 228] width 137 height 9
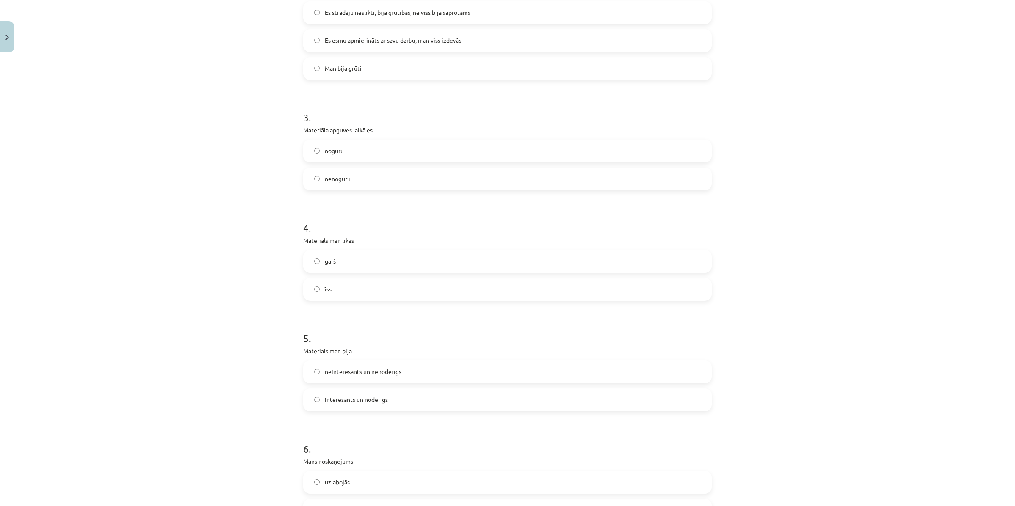
scroll to position [476, 0]
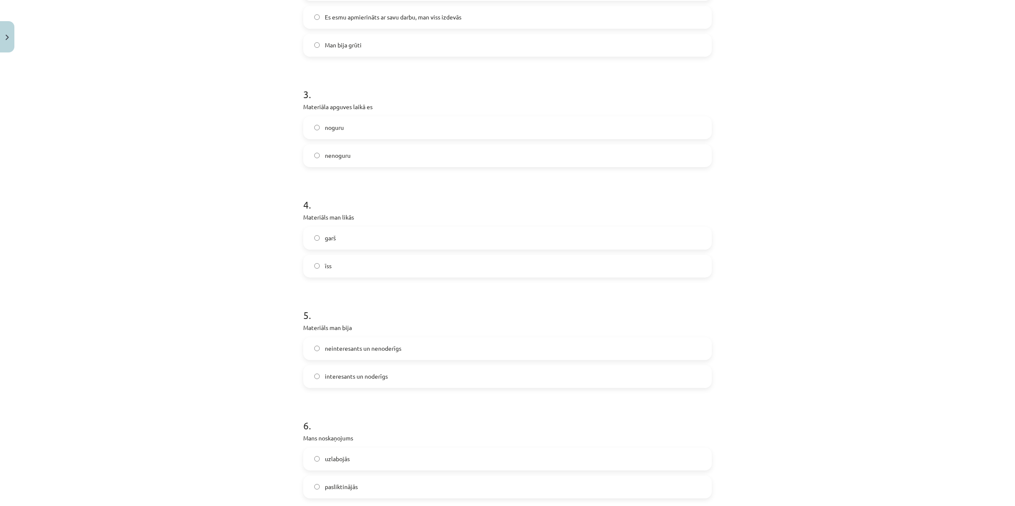
click at [347, 159] on label "nenoguru" at bounding box center [507, 155] width 407 height 21
click at [342, 261] on label "īss" at bounding box center [507, 265] width 407 height 21
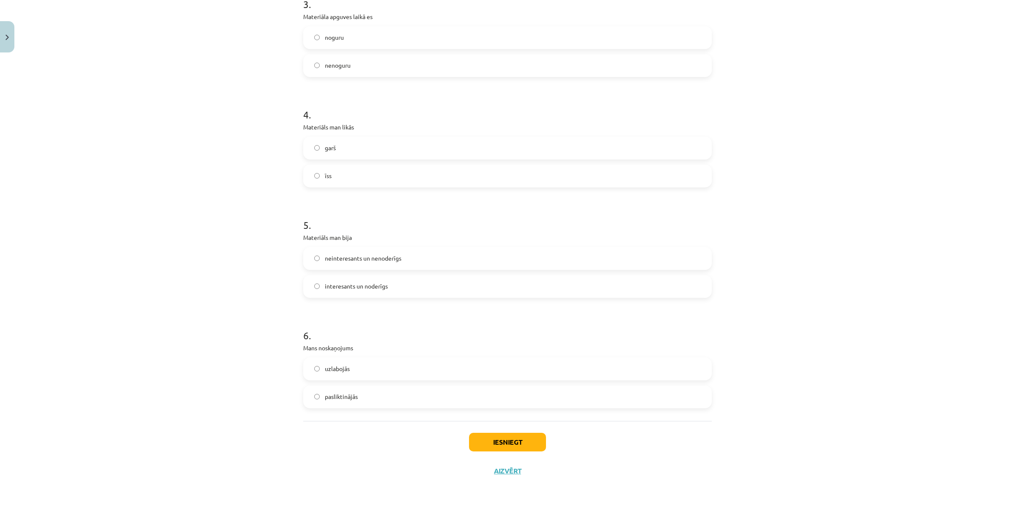
click at [371, 286] on span "interesants un noderīgs" at bounding box center [356, 286] width 63 height 9
click at [360, 370] on label "uzlabojās" at bounding box center [507, 368] width 407 height 21
click at [487, 438] on button "Iesniegt" at bounding box center [507, 441] width 77 height 19
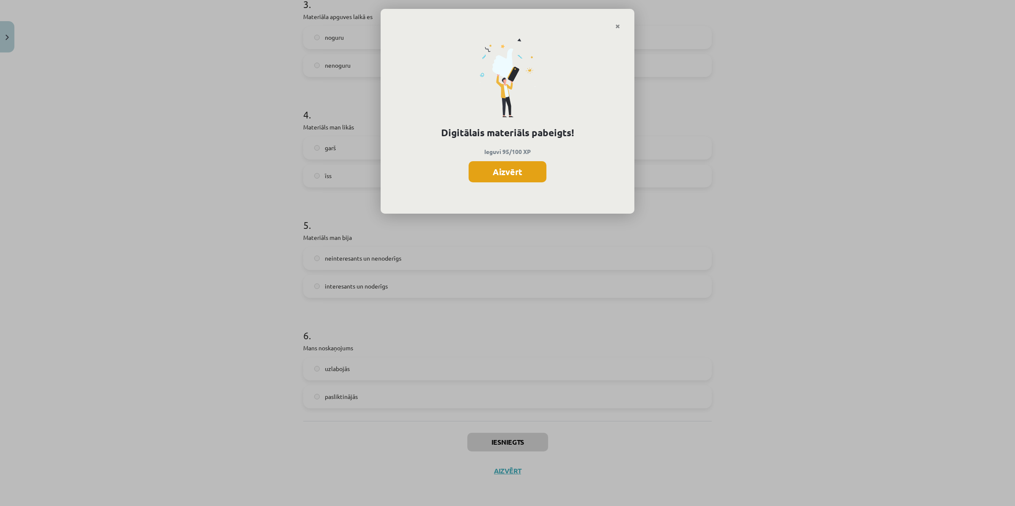
click at [533, 168] on button "Aizvērt" at bounding box center [507, 171] width 78 height 21
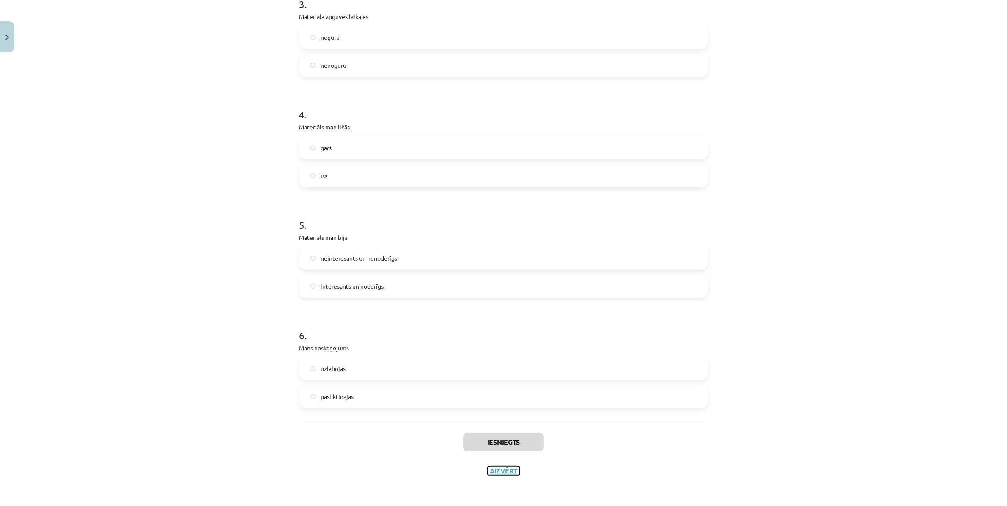
click at [502, 471] on button "Aizvērt" at bounding box center [503, 470] width 32 height 8
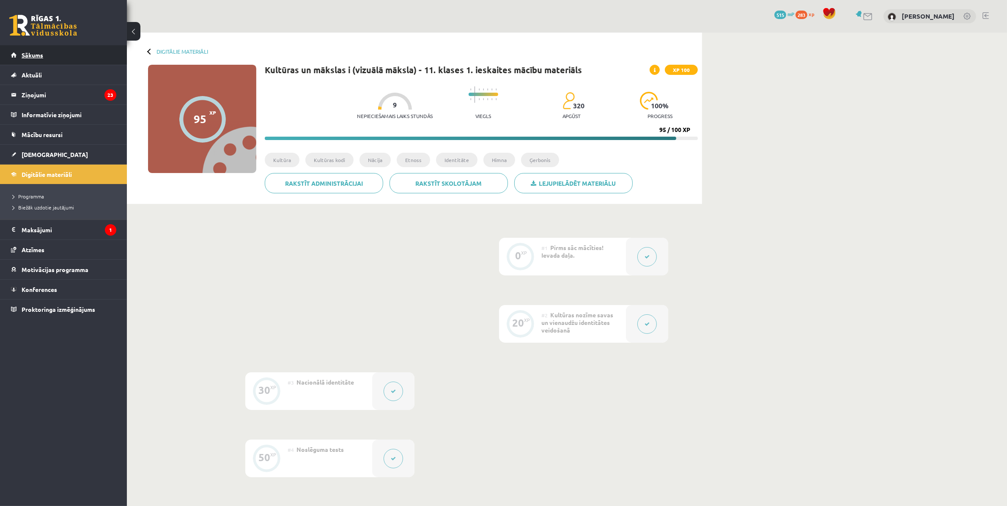
click at [37, 54] on span "Sākums" at bounding box center [33, 55] width 22 height 8
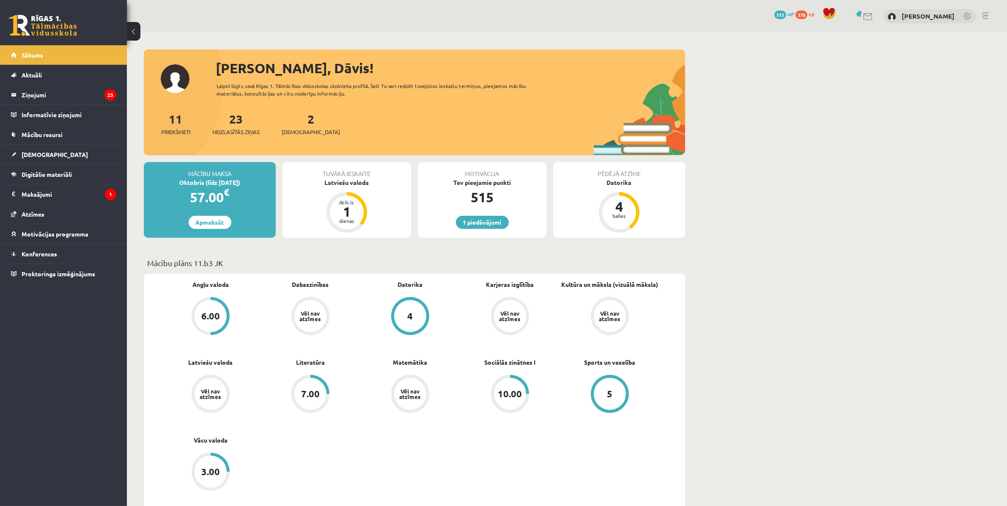
click at [290, 127] on div "2 Ieskaites" at bounding box center [311, 123] width 58 height 26
click at [301, 128] on span "[DEMOGRAPHIC_DATA]" at bounding box center [311, 132] width 58 height 8
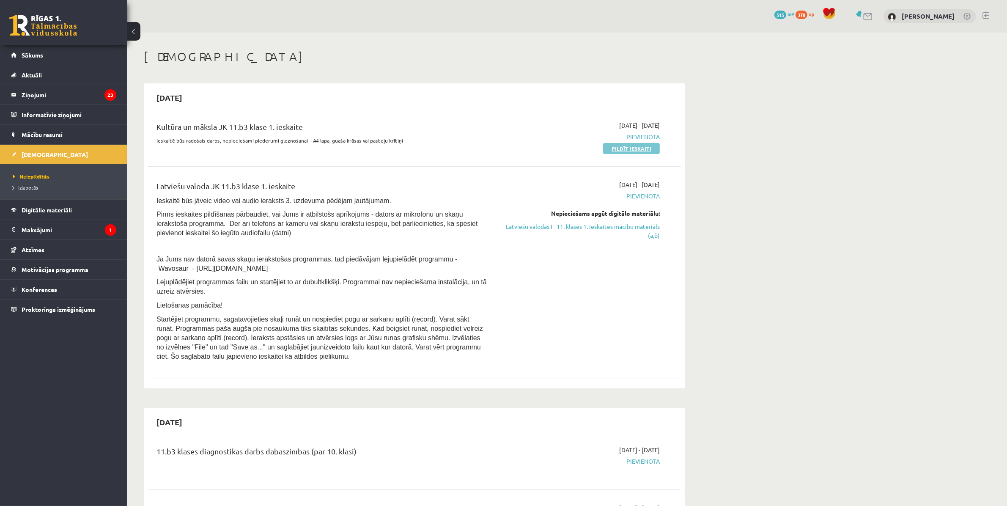
click at [647, 148] on link "Pildīt ieskaiti" at bounding box center [631, 148] width 57 height 11
